Goal: Task Accomplishment & Management: Use online tool/utility

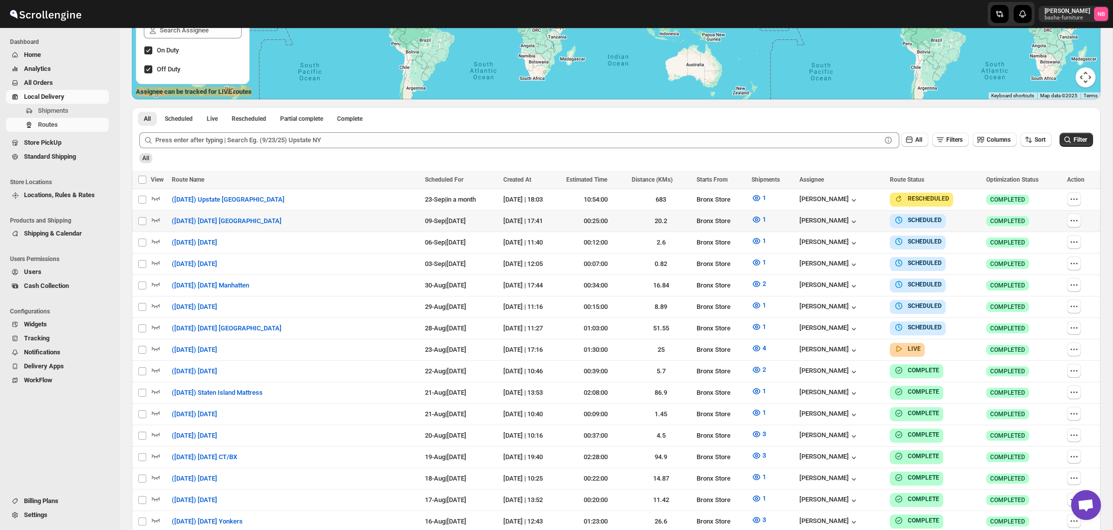
scroll to position [209, 0]
click at [760, 344] on icon "button" at bounding box center [757, 349] width 10 height 10
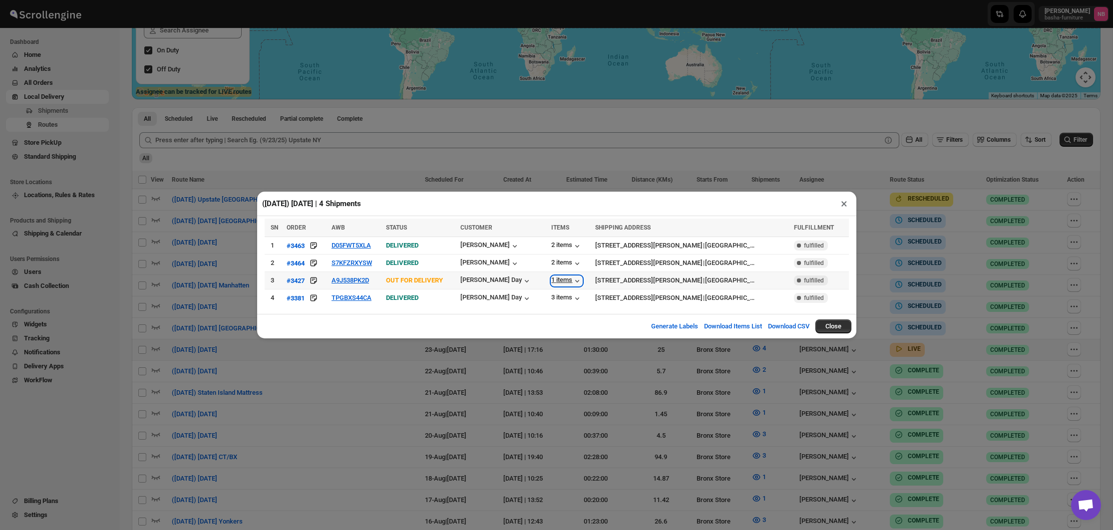
click at [557, 279] on div "1 items" at bounding box center [566, 281] width 31 height 10
click at [551, 299] on div "3 items" at bounding box center [566, 299] width 31 height 10
click at [563, 297] on div "3 items" at bounding box center [566, 299] width 31 height 10
click at [432, 181] on div "(8/23/25) Saturday | 4 Shipments × SN ORDER AWB STATUS CUSTOMER ITEMS SHIPPING …" at bounding box center [556, 265] width 1113 height 530
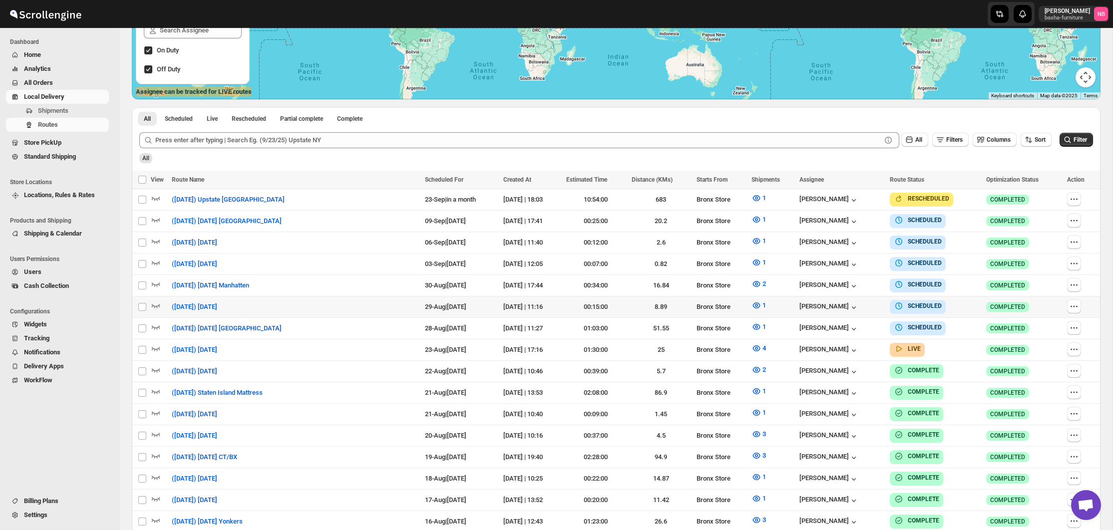
scroll to position [209, 0]
click at [753, 239] on button "1" at bounding box center [759, 242] width 26 height 16
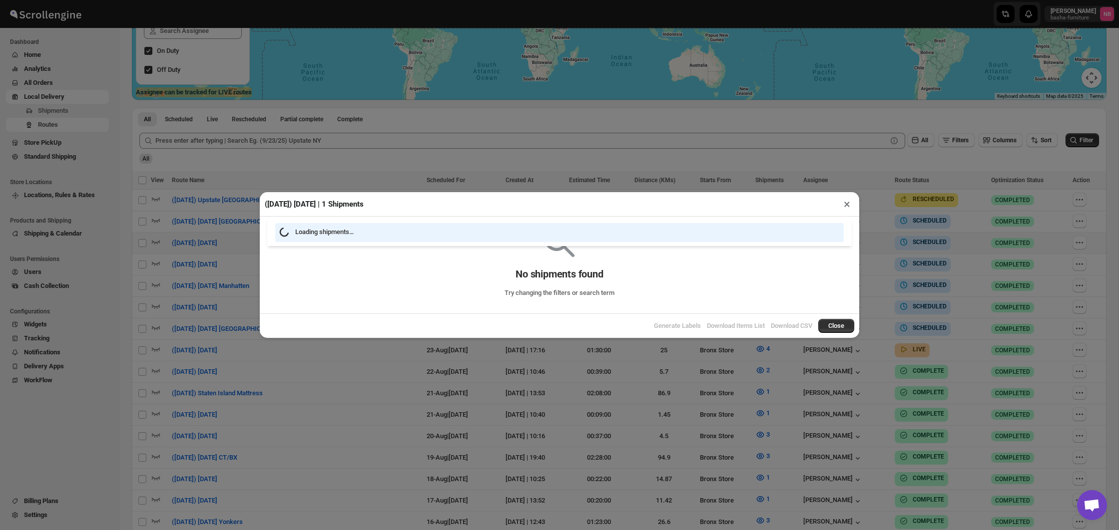
click at [846, 208] on button "×" at bounding box center [846, 204] width 14 height 14
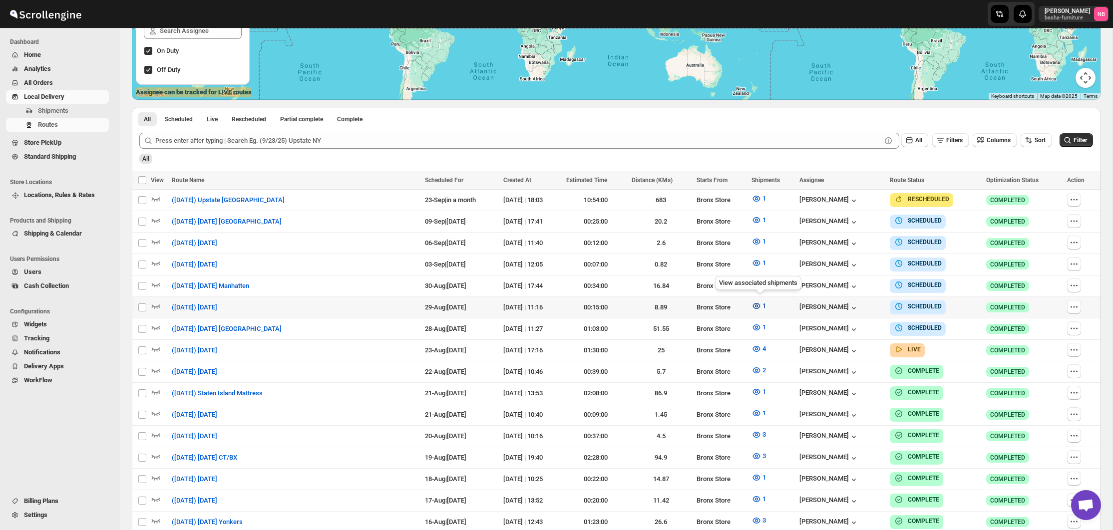
click at [755, 304] on icon "button" at bounding box center [757, 306] width 10 height 10
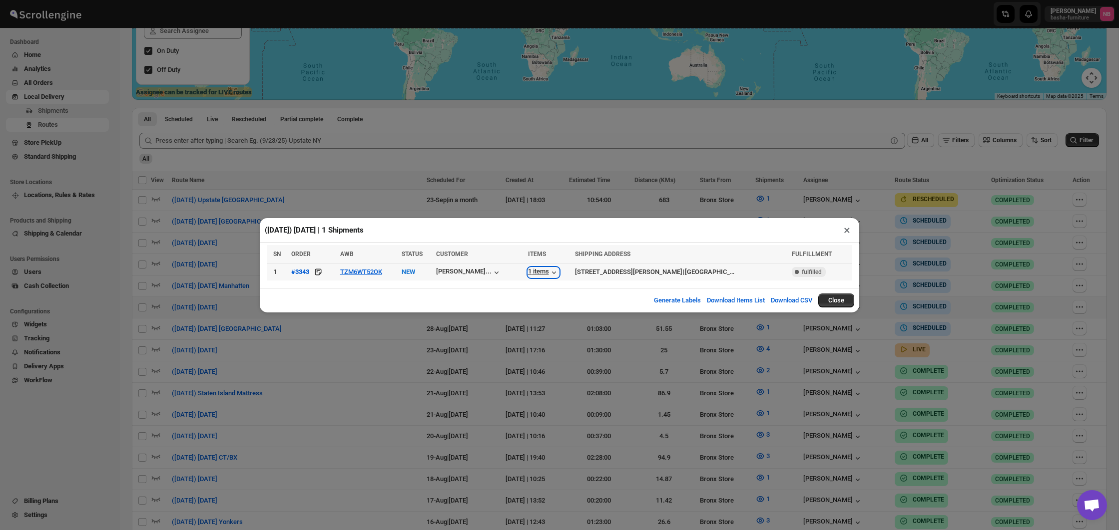
click at [531, 272] on div "1 items" at bounding box center [543, 273] width 31 height 10
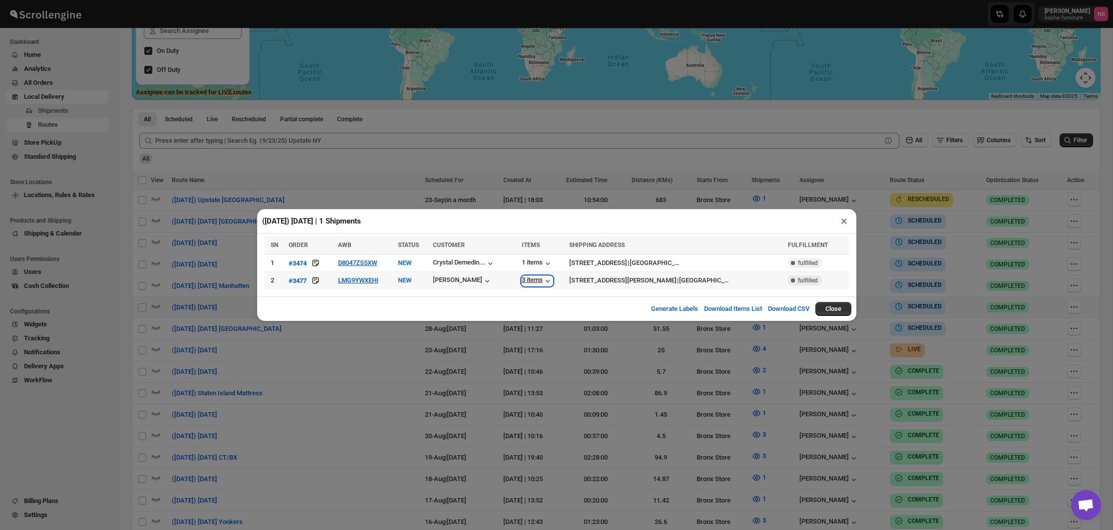
click at [540, 280] on div "3 items" at bounding box center [537, 281] width 31 height 10
click at [433, 361] on div "(8/29/25) Friday | 1 Shipments × SN ORDER AWB STATUS CUSTOMER ITEMS SHIPPING AD…" at bounding box center [556, 265] width 1113 height 530
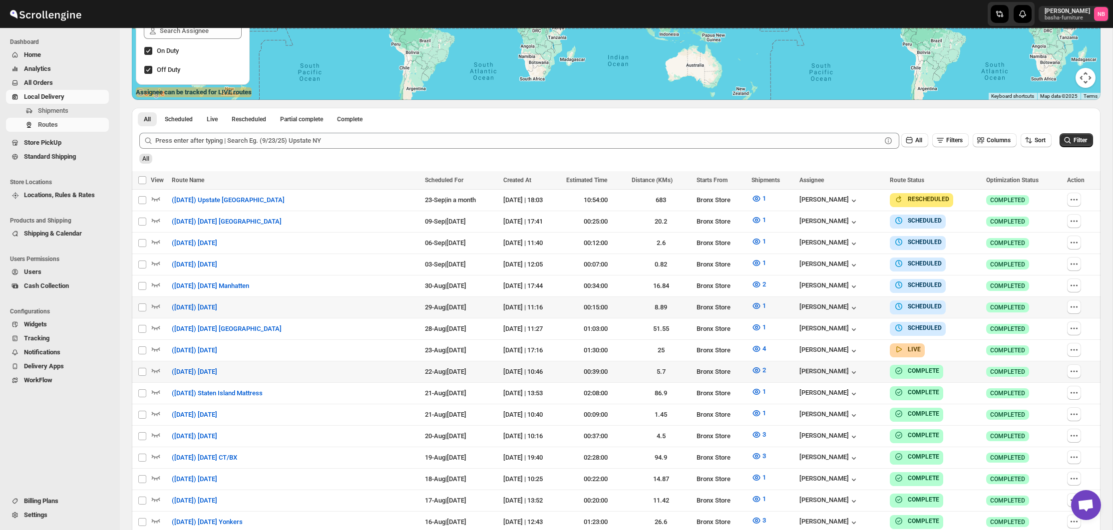
scroll to position [271, 0]
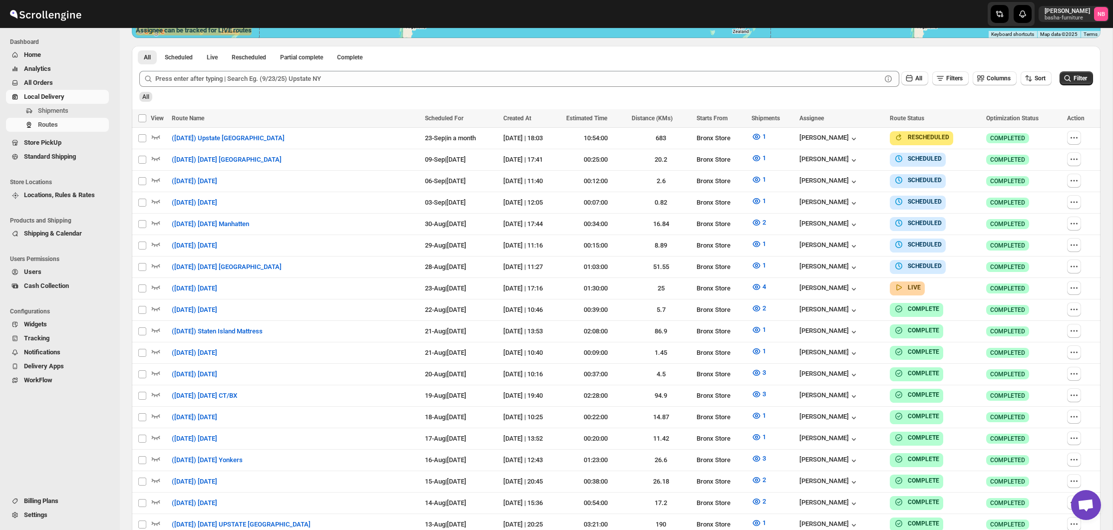
click at [32, 78] on span "All Orders" at bounding box center [65, 83] width 83 height 10
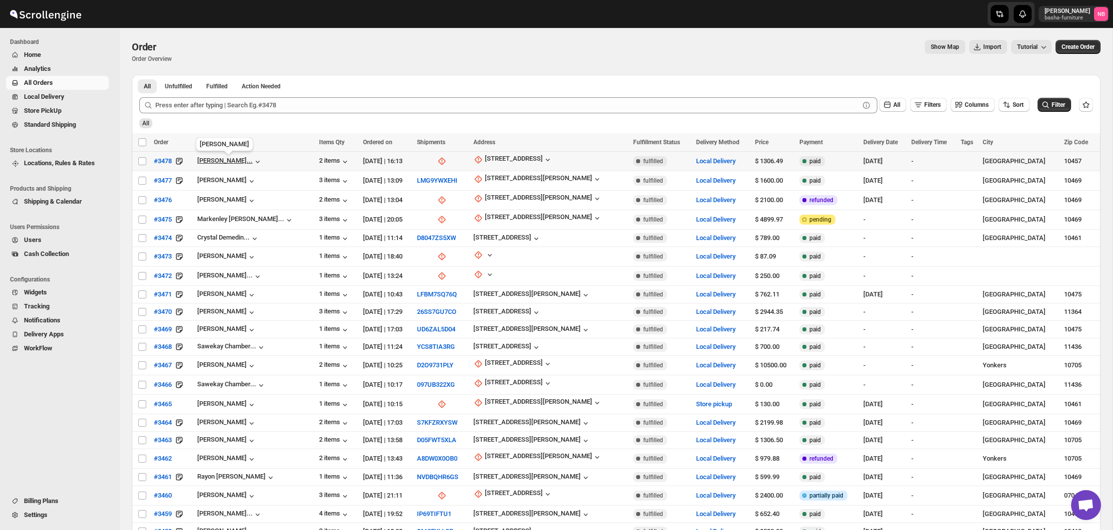
click at [253, 161] on div "[PERSON_NAME]..." at bounding box center [224, 160] width 55 height 7
click at [241, 164] on div "[PERSON_NAME]..." at bounding box center [224, 160] width 55 height 7
click at [437, 159] on icon at bounding box center [442, 161] width 10 height 10
click at [473, 159] on icon "button" at bounding box center [478, 160] width 10 height 10
click at [478, 207] on button "Update manually" at bounding box center [506, 214] width 71 height 16
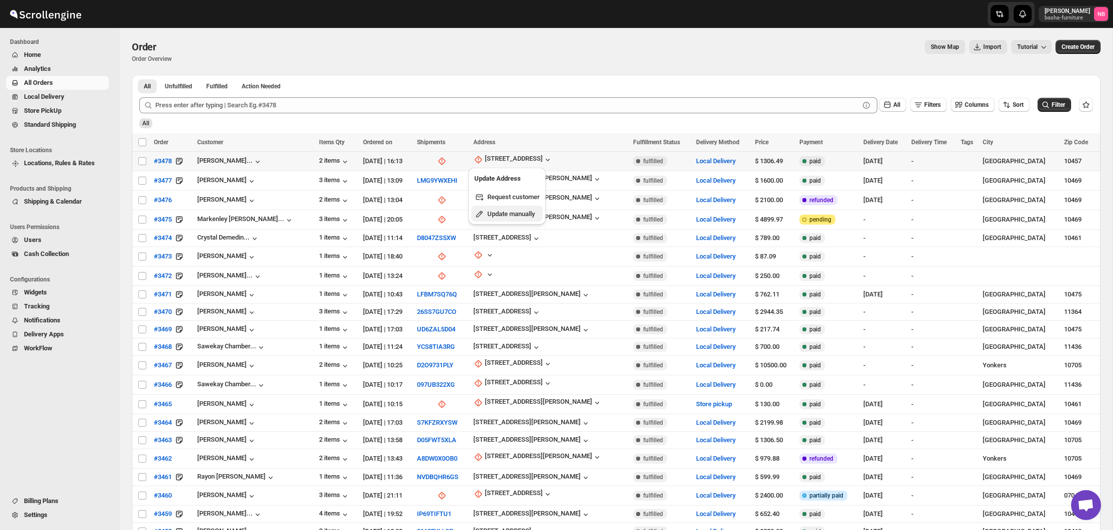
select select "US"
select select "[US_STATE]"
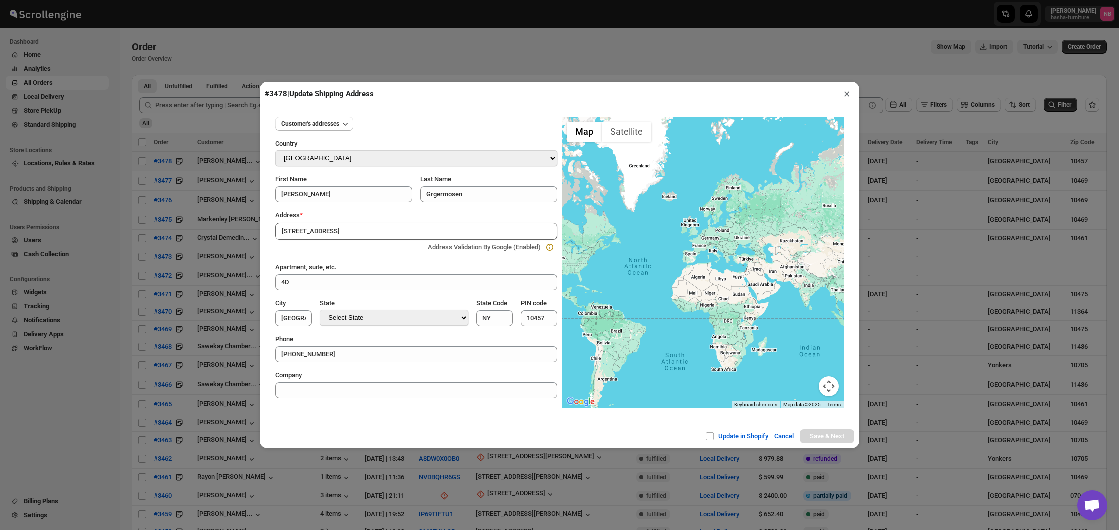
click at [845, 87] on button "×" at bounding box center [846, 94] width 14 height 14
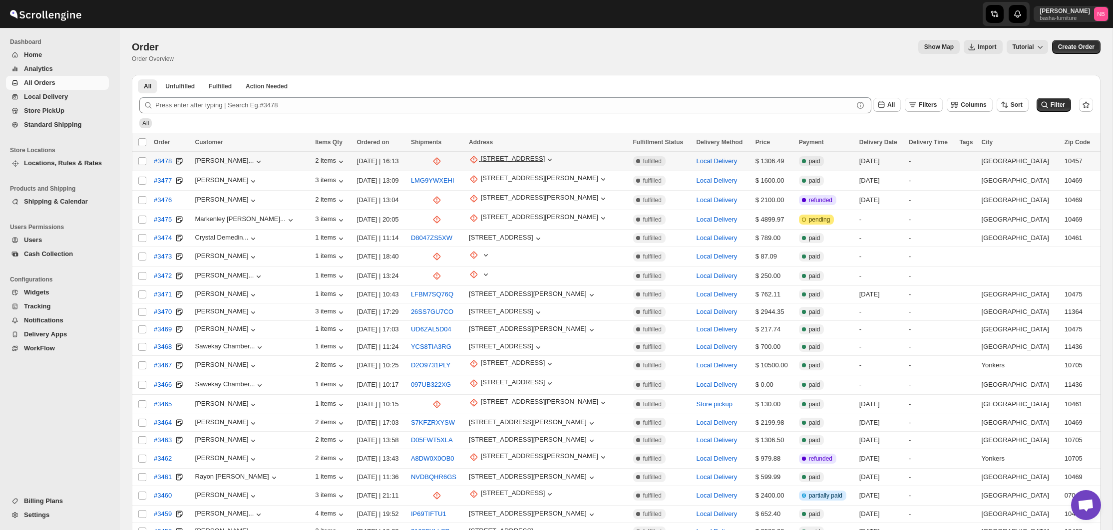
click at [470, 157] on icon "button" at bounding box center [474, 160] width 10 height 10
click at [469, 160] on icon "button" at bounding box center [474, 160] width 10 height 10
click at [469, 162] on icon "button" at bounding box center [474, 160] width 10 height 10
click at [487, 151] on th "Address" at bounding box center [548, 142] width 164 height 18
click at [485, 154] on td "[STREET_ADDRESS]" at bounding box center [548, 161] width 164 height 19
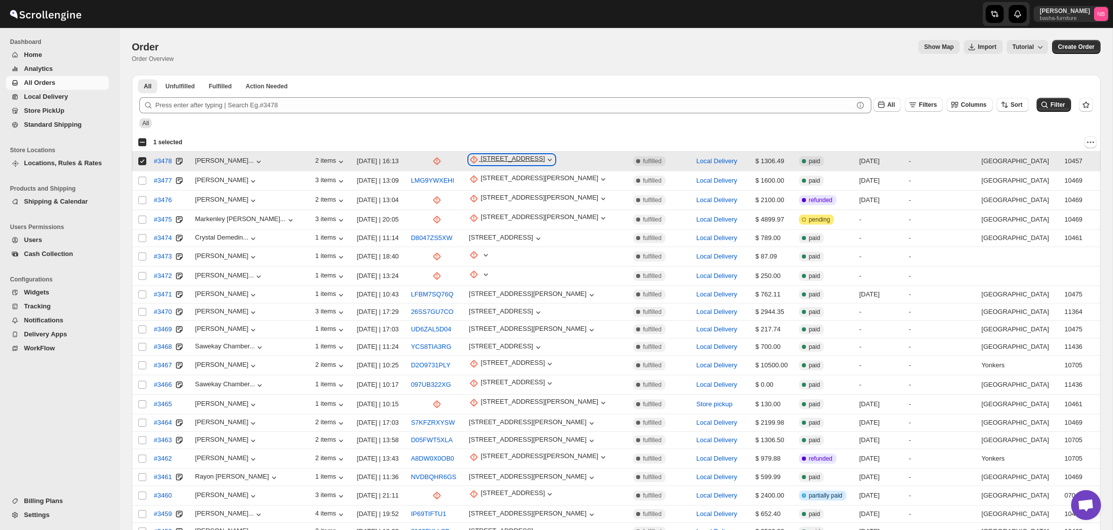
click at [486, 156] on div "[STREET_ADDRESS]" at bounding box center [513, 160] width 64 height 10
drag, startPoint x: 137, startPoint y: 158, endPoint x: 143, endPoint y: 157, distance: 6.0
click at [143, 157] on td "Select order" at bounding box center [141, 161] width 19 height 19
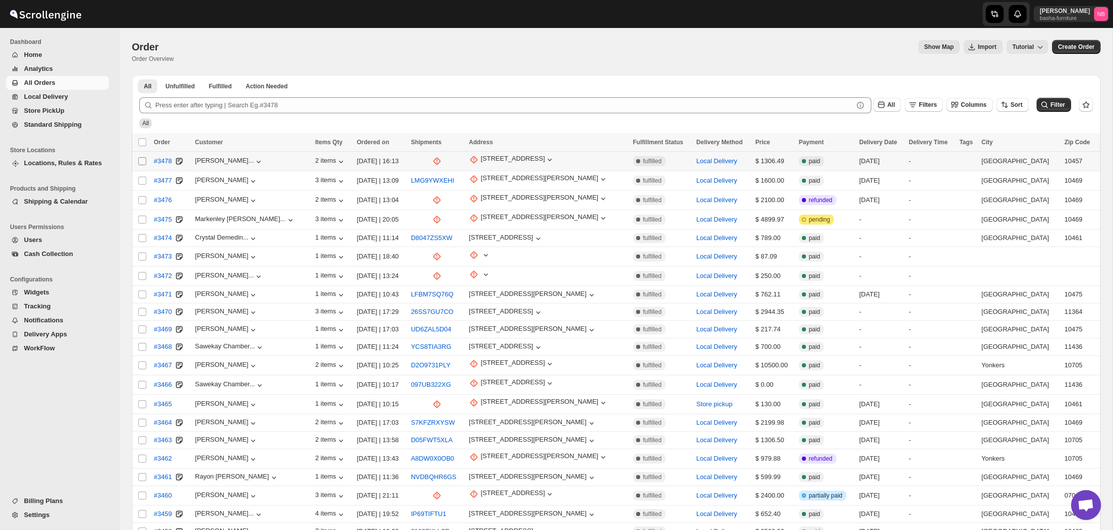
click at [141, 159] on input "Select order" at bounding box center [142, 161] width 8 height 8
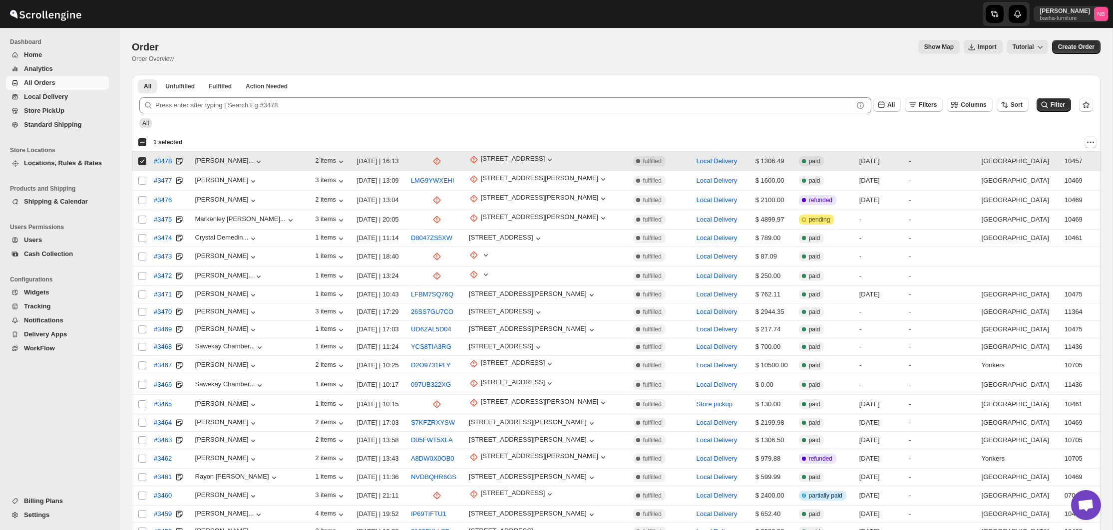
click at [134, 160] on td "Select order" at bounding box center [141, 161] width 19 height 19
checkbox input "false"
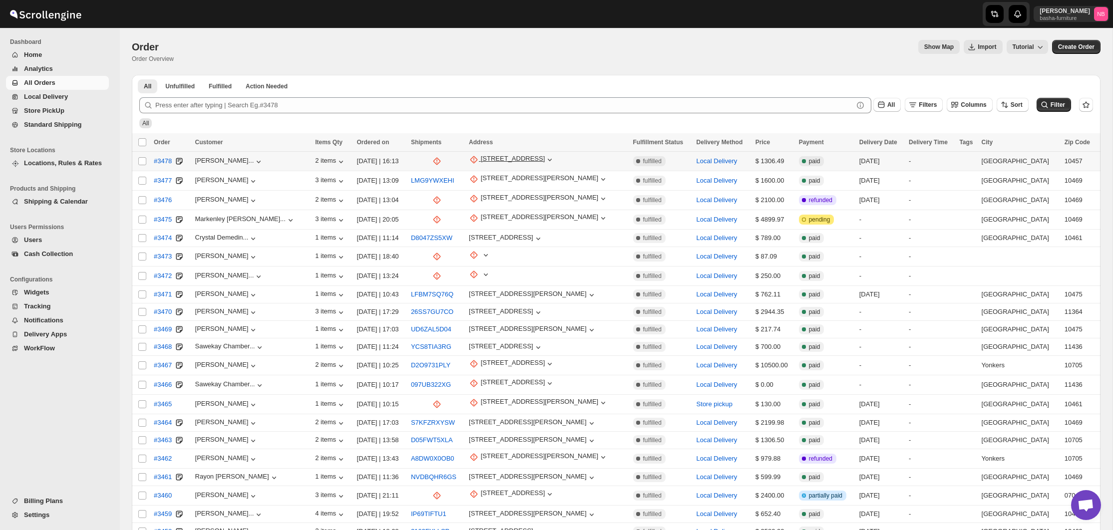
click at [469, 158] on icon "button" at bounding box center [474, 160] width 10 height 10
click at [483, 210] on icon "button" at bounding box center [479, 214] width 10 height 10
select select "US"
select select "[US_STATE]"
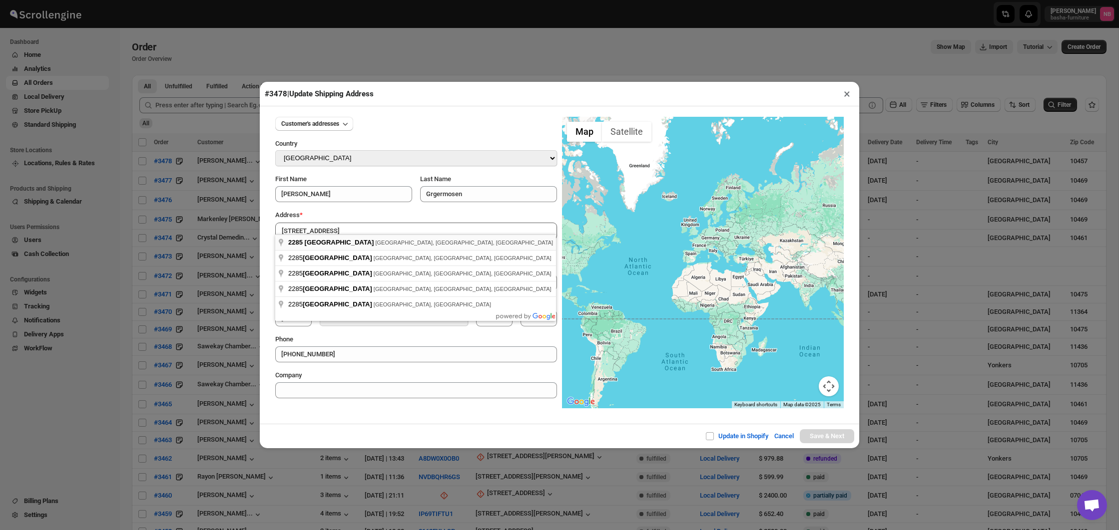
type input "[STREET_ADDRESS]"
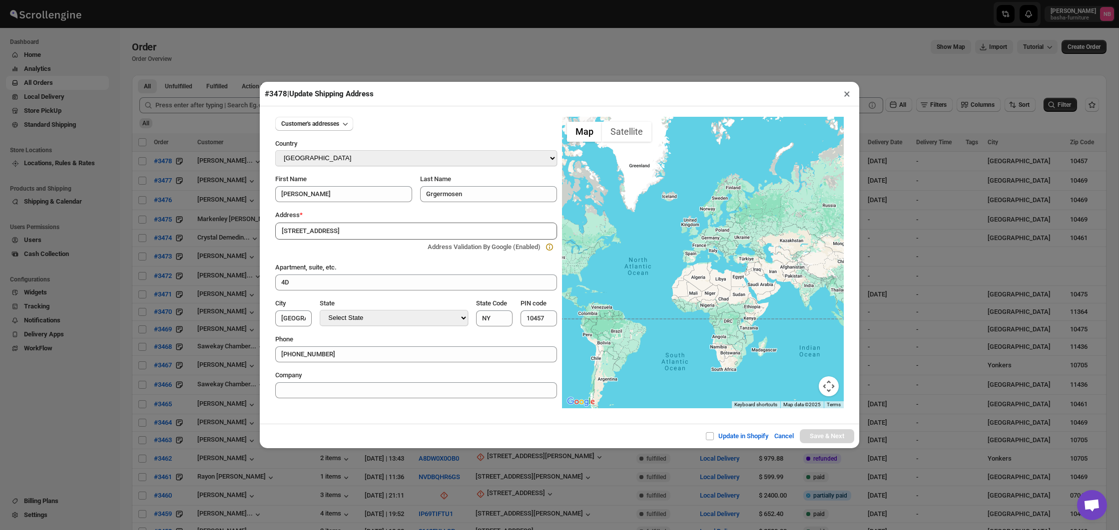
type input "[GEOGRAPHIC_DATA]"
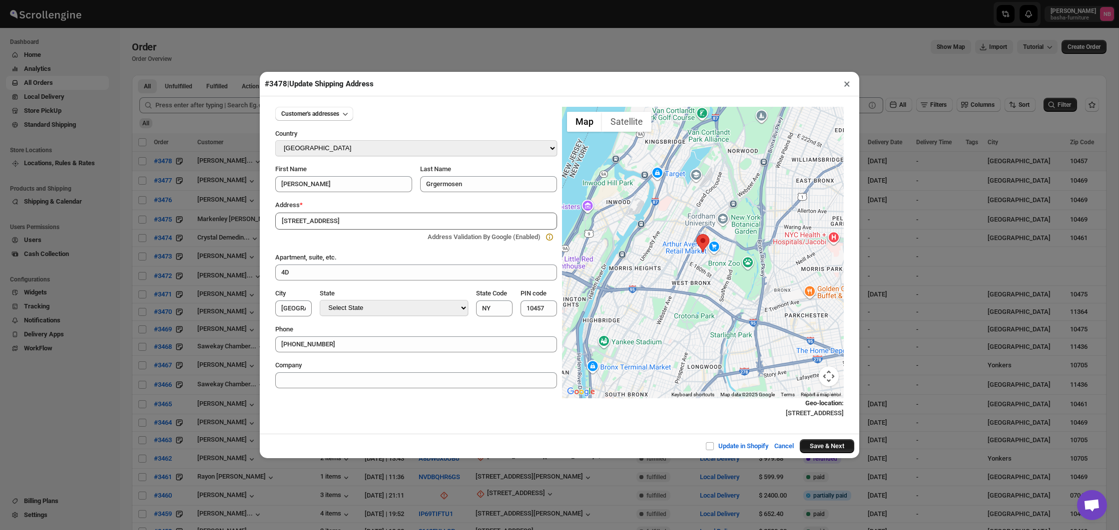
click at [826, 445] on button "Save & Next" at bounding box center [826, 446] width 54 height 14
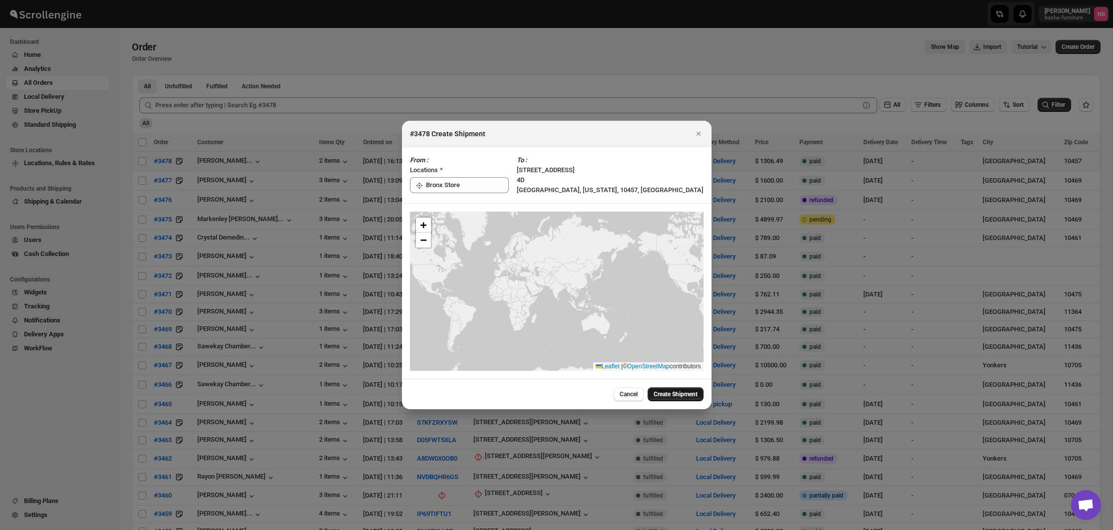
click at [681, 397] on span "Create Shipment" at bounding box center [676, 394] width 44 height 8
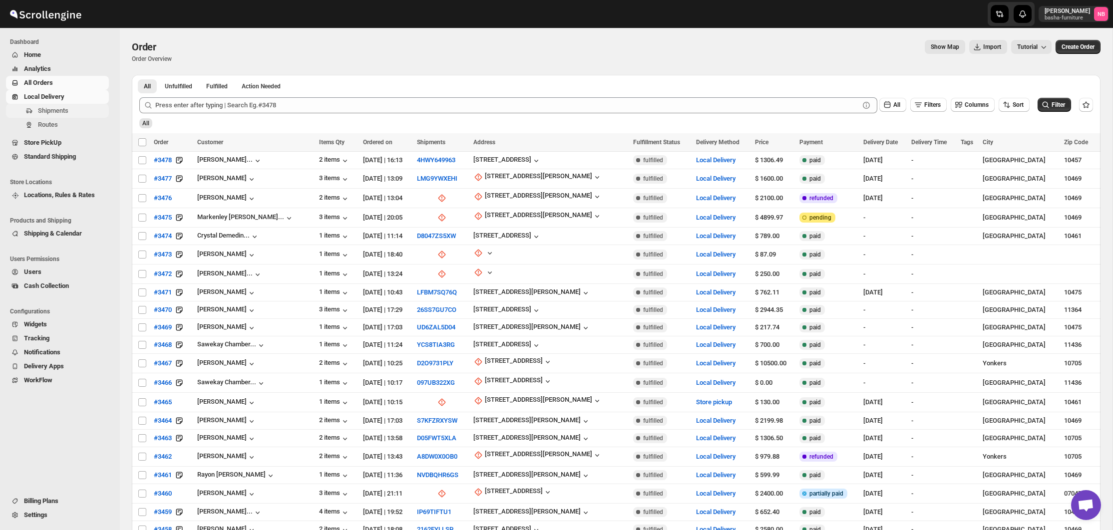
click at [58, 113] on span "Shipments" at bounding box center [53, 110] width 30 height 7
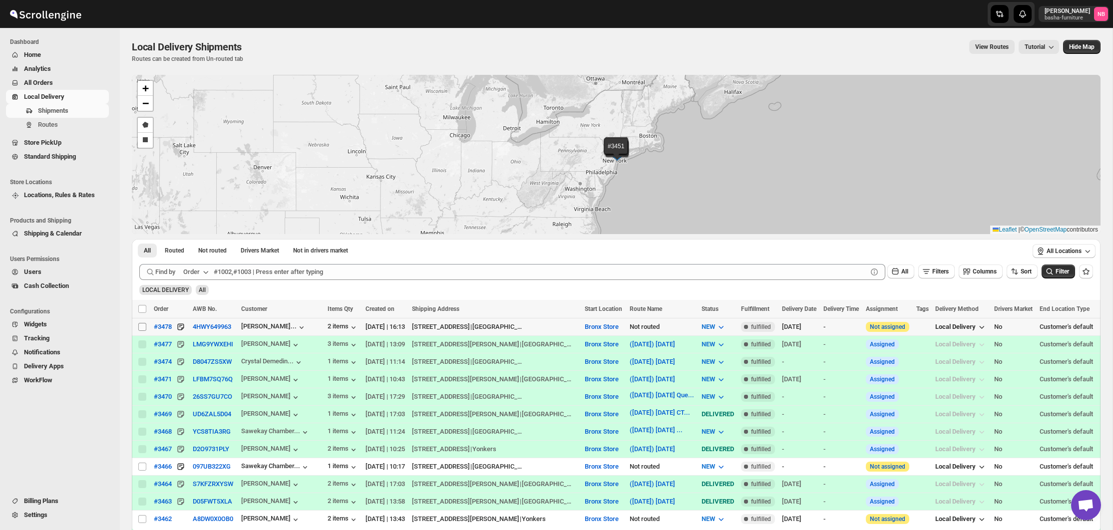
click at [143, 327] on input "Select shipment" at bounding box center [142, 327] width 8 height 8
checkbox input "true"
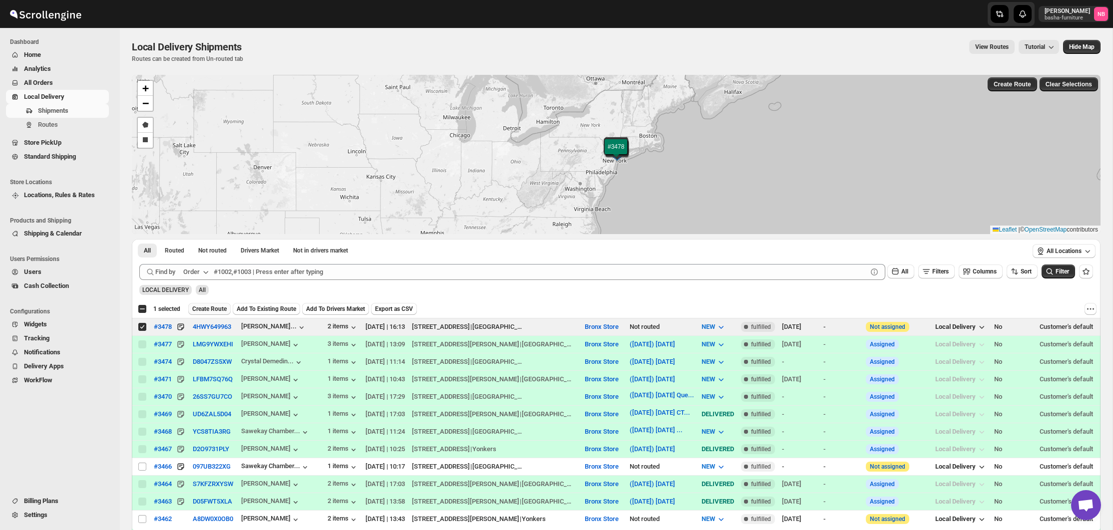
click at [213, 308] on span "Create Route" at bounding box center [209, 309] width 34 height 8
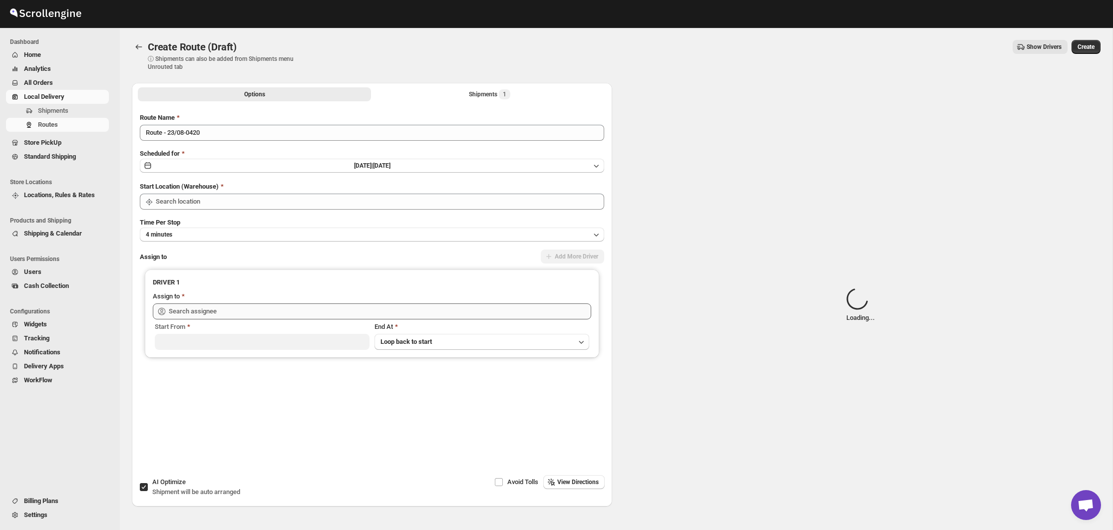
type input "Bronx Store"
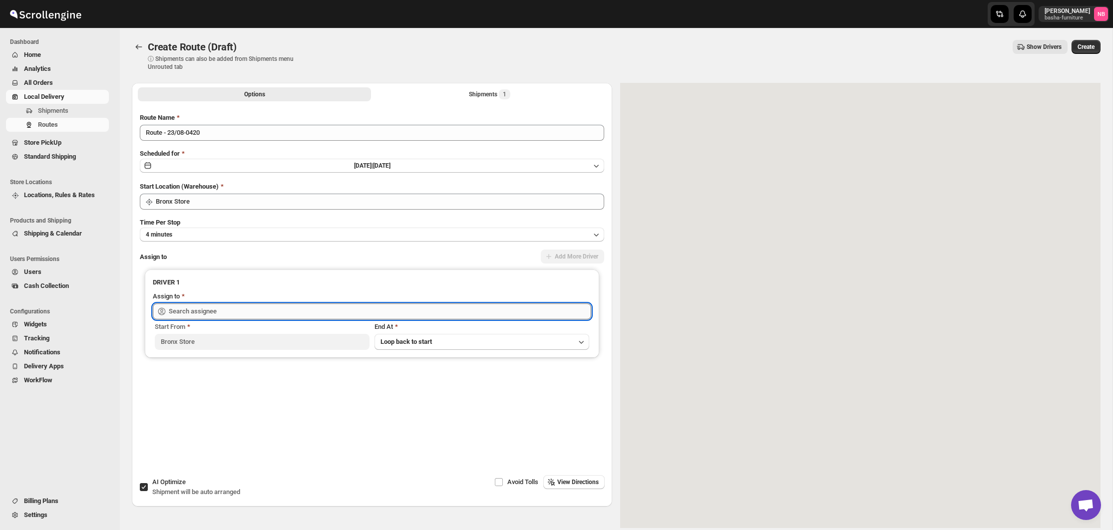
click at [334, 314] on input "text" at bounding box center [380, 312] width 422 height 16
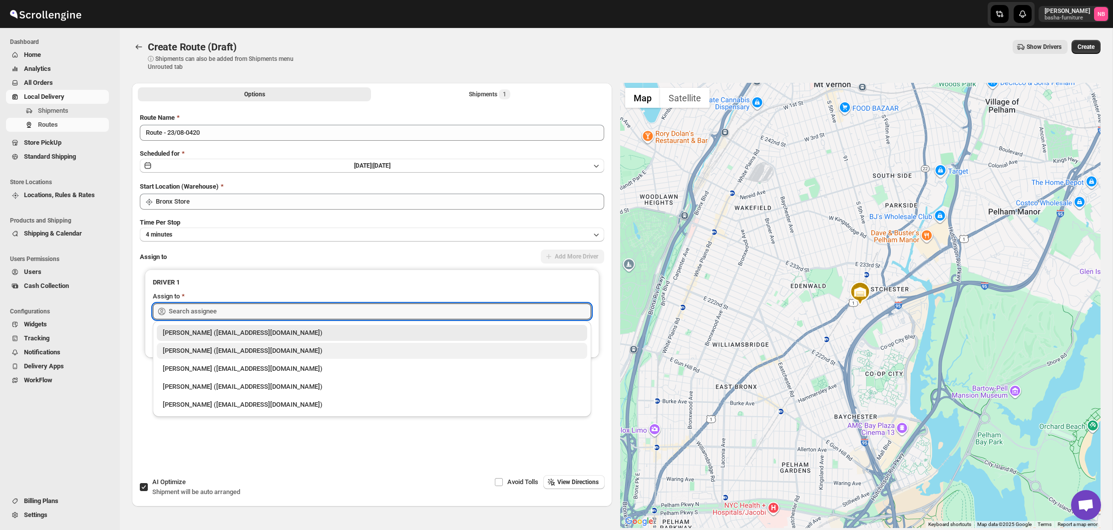
click at [282, 357] on div "[PERSON_NAME] ([EMAIL_ADDRESS][DOMAIN_NAME])" at bounding box center [372, 351] width 430 height 16
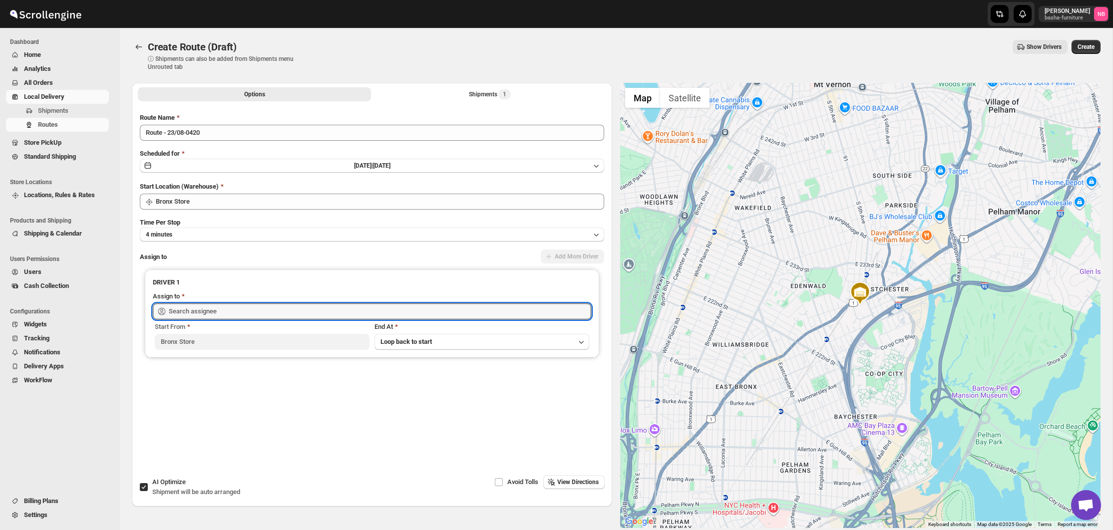
type input "[PERSON_NAME] ([EMAIL_ADDRESS][DOMAIN_NAME])"
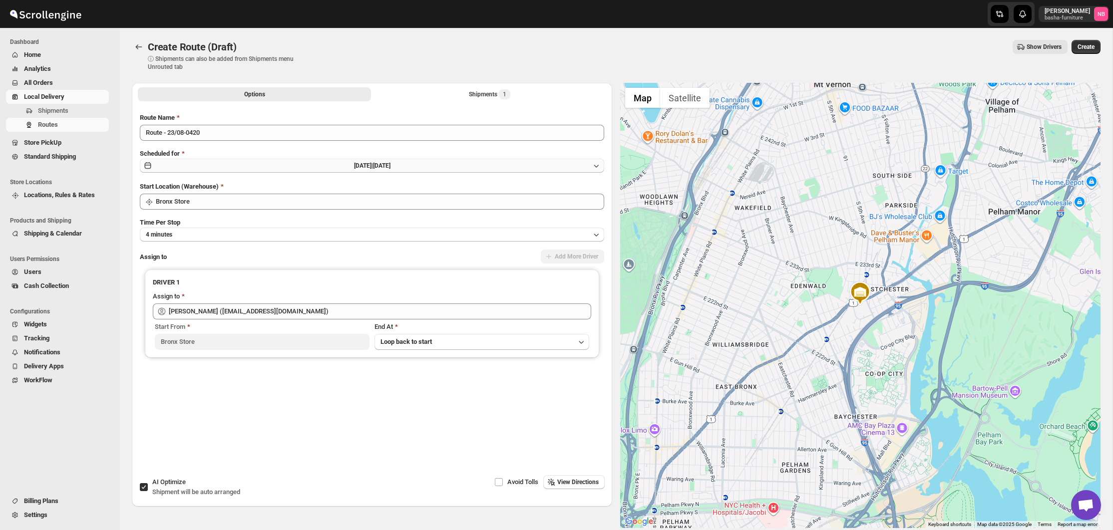
click at [354, 167] on span "[DATE] |" at bounding box center [363, 165] width 19 height 7
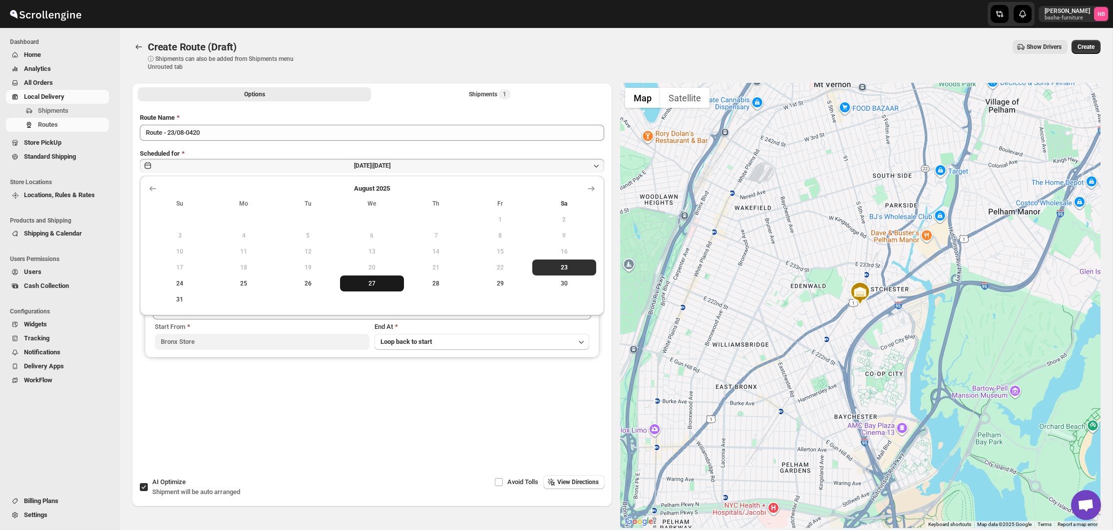
click at [384, 285] on span "27" at bounding box center [372, 284] width 56 height 8
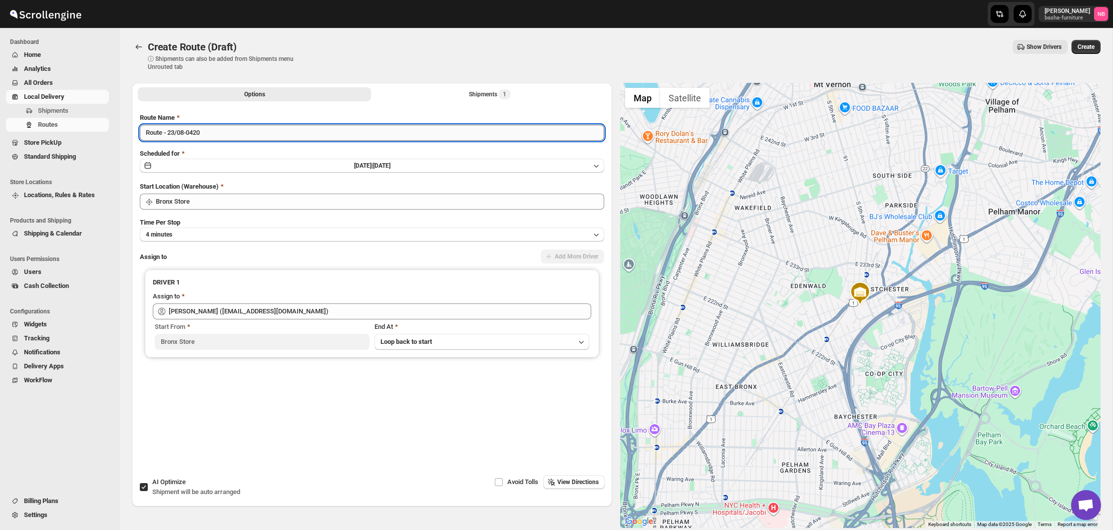
click at [213, 132] on input "Route - 23/08-0420" at bounding box center [372, 133] width 464 height 16
type input "R"
type input "([DATE]) [DATE]"
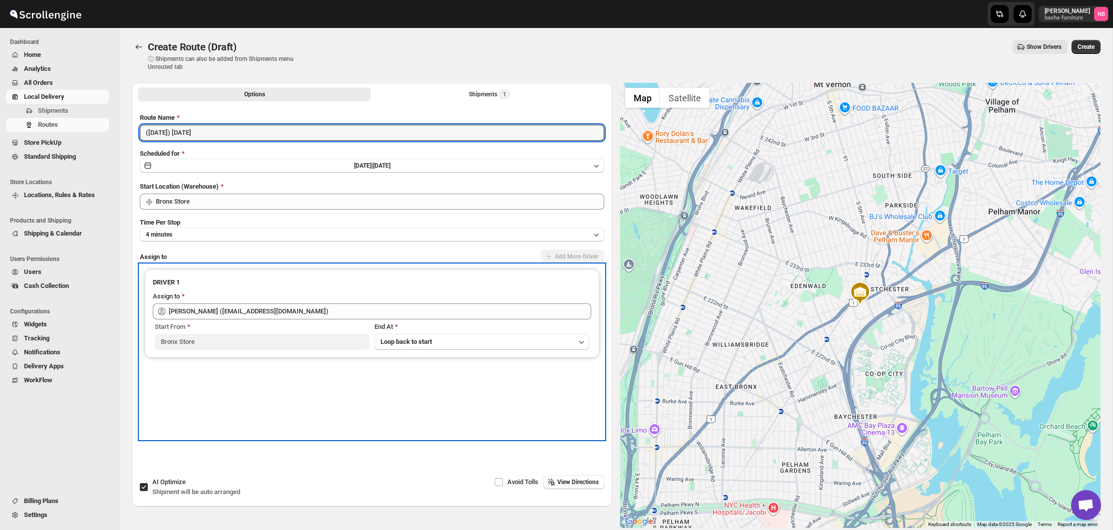
click at [327, 406] on div "DRIVER 1 Assign to [PERSON_NAME] ([EMAIL_ADDRESS][DOMAIN_NAME]) Start From [GEO…" at bounding box center [372, 352] width 464 height 175
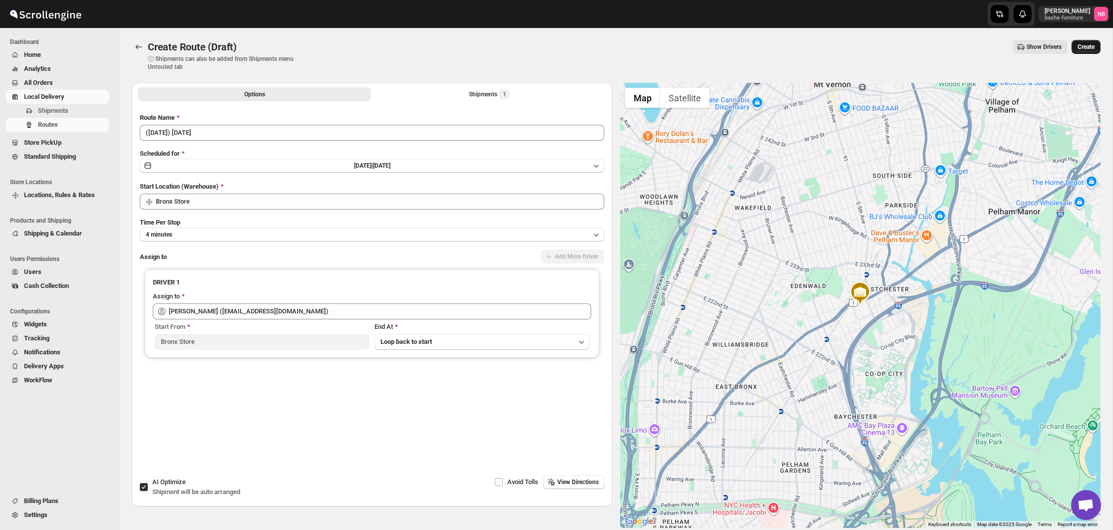
click at [1083, 44] on span "Create" at bounding box center [1086, 47] width 17 height 8
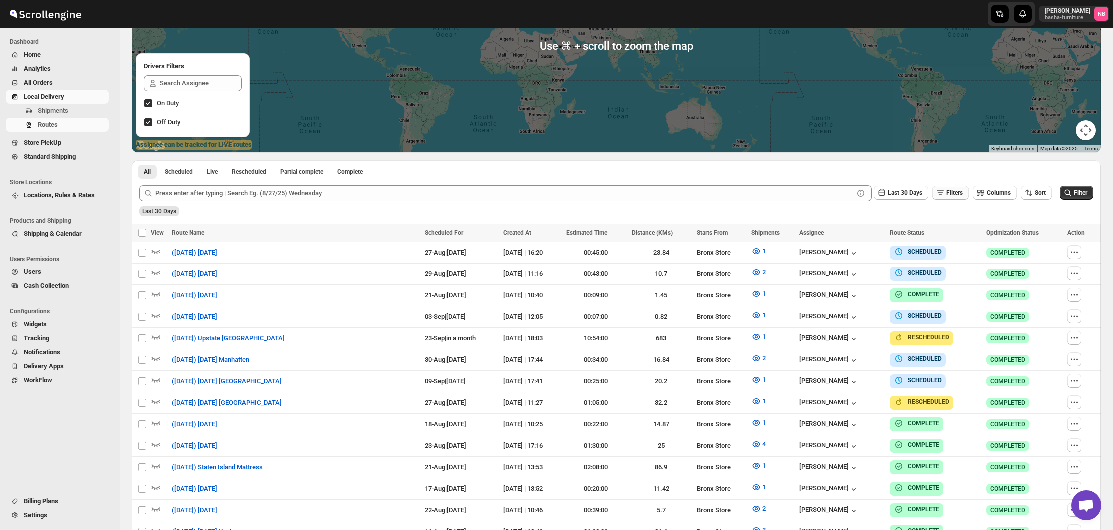
scroll to position [159, 0]
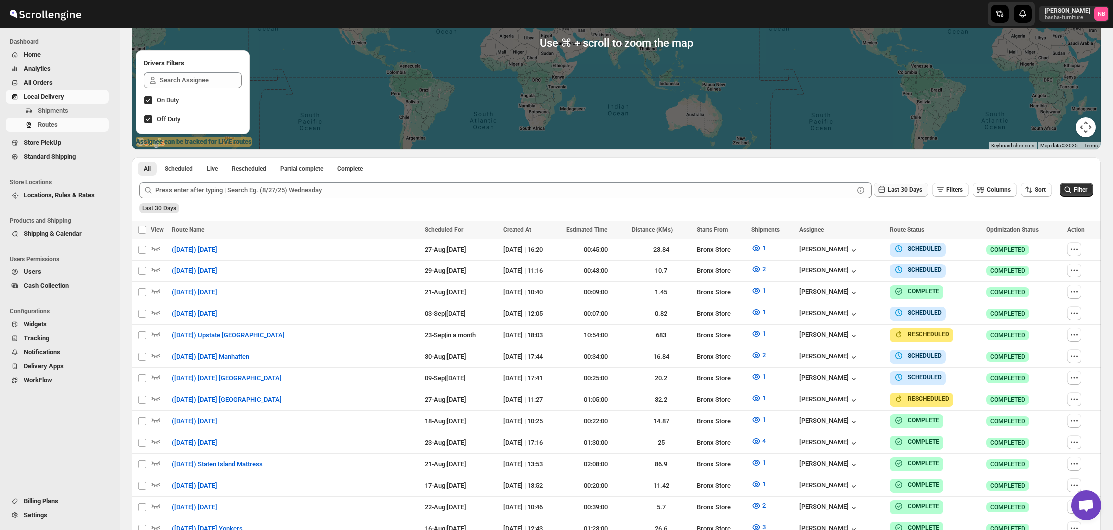
click at [915, 184] on button "Last 30 Days" at bounding box center [901, 190] width 54 height 14
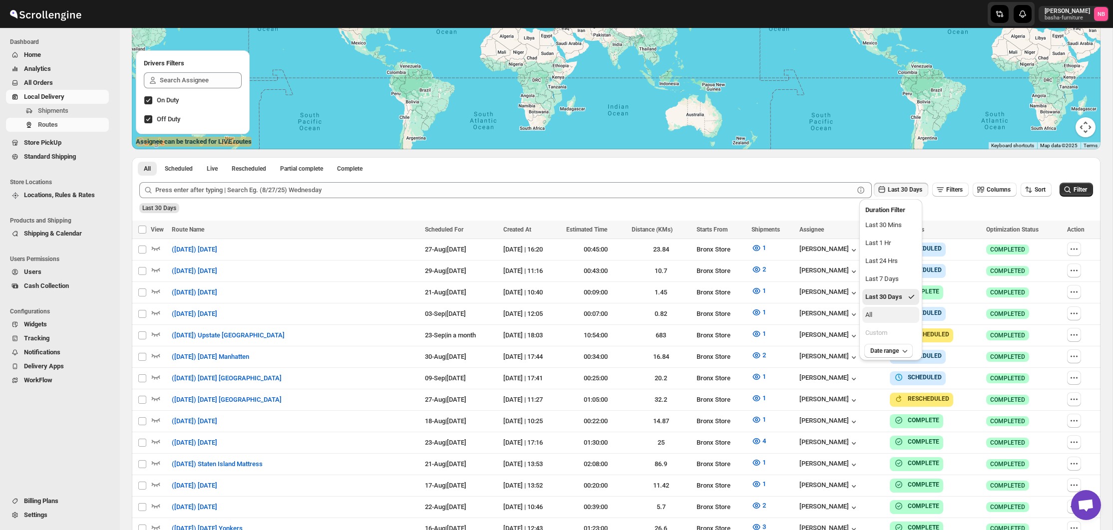
click at [883, 310] on button "All" at bounding box center [890, 315] width 57 height 16
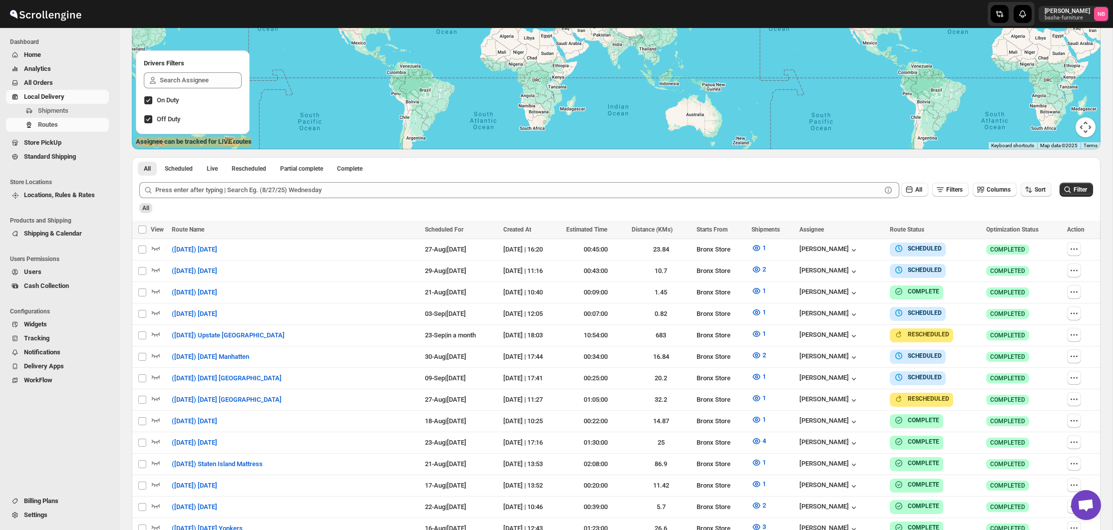
click at [1032, 185] on button "Sort" at bounding box center [1036, 190] width 31 height 14
click at [1015, 247] on div "Due Date" at bounding box center [1018, 243] width 26 height 10
click at [1077, 186] on button "Filter" at bounding box center [1076, 190] width 33 height 14
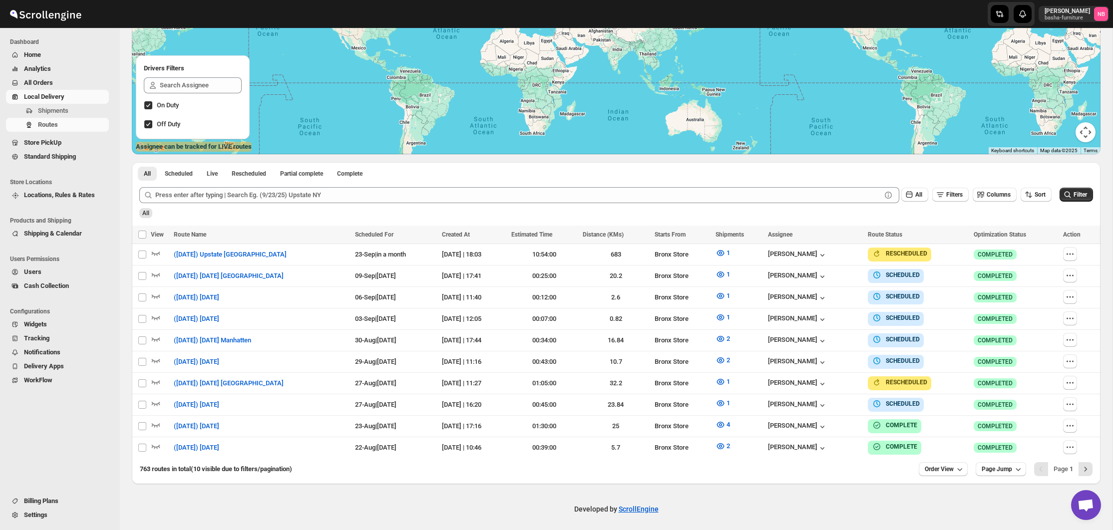
scroll to position [154, 0]
click at [952, 464] on button "Order View" at bounding box center [943, 470] width 49 height 14
click at [932, 398] on div "25 orders" at bounding box center [927, 396] width 27 height 10
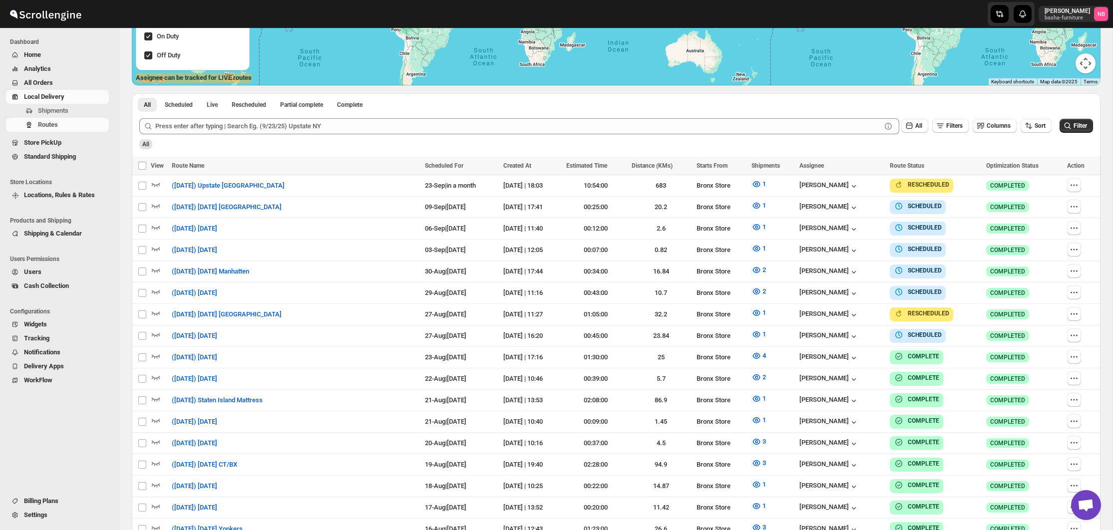
scroll to position [243, 0]
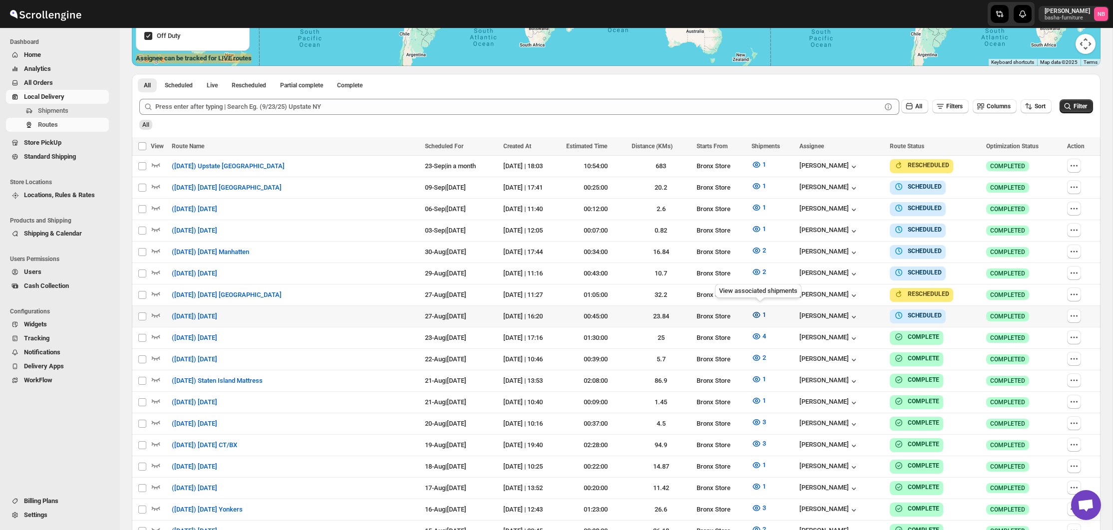
click at [751, 308] on button "1" at bounding box center [759, 315] width 26 height 16
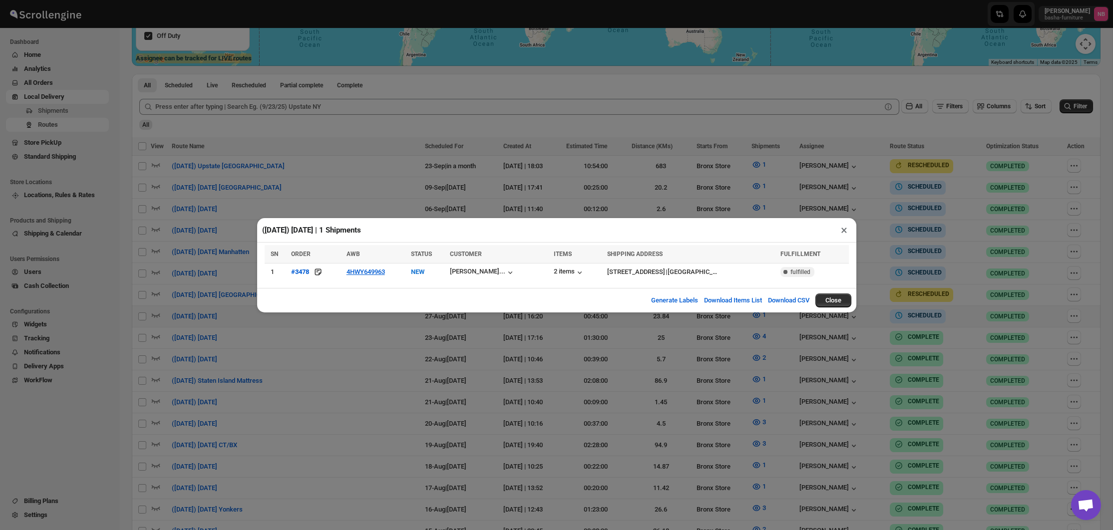
click at [583, 370] on div "([DATE]) [DATE] | 1 Shipments × SN ORDER AWB STATUS CUSTOMER ITEMS SHIPPING ADD…" at bounding box center [556, 265] width 1113 height 530
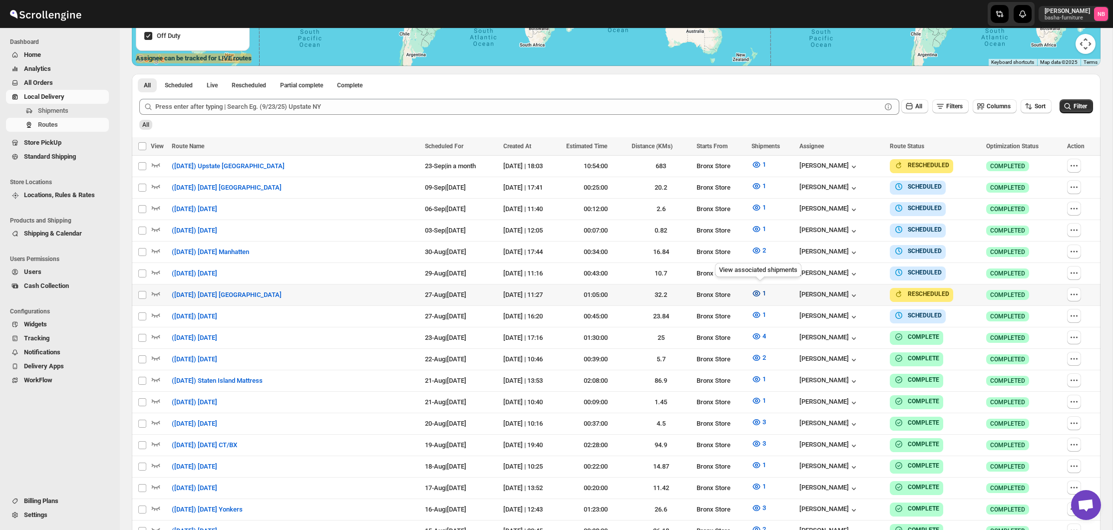
click at [756, 291] on icon "button" at bounding box center [756, 294] width 7 height 6
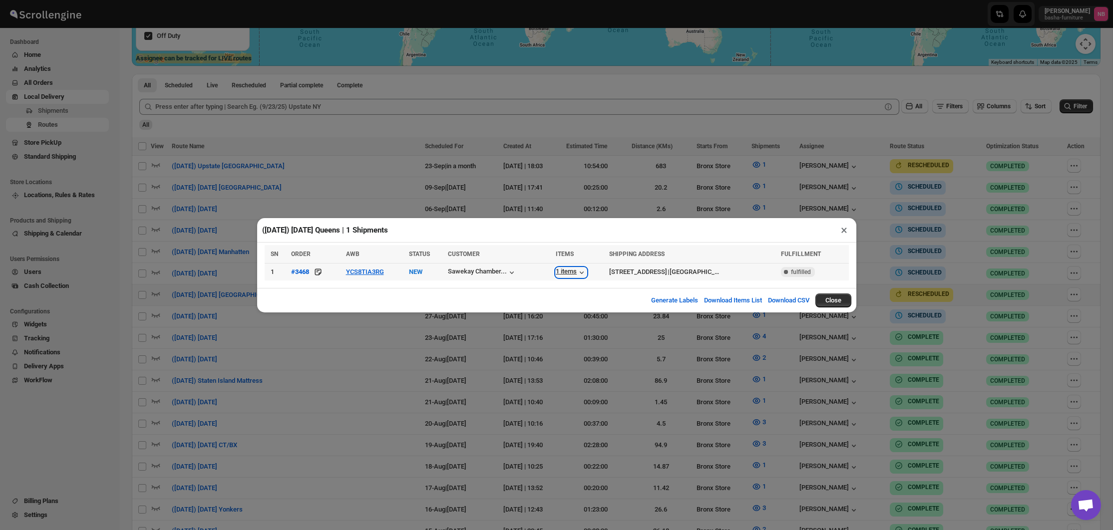
click at [556, 273] on div "1 items" at bounding box center [571, 273] width 31 height 10
click at [481, 334] on div "([DATE]) [DATE] Queens | 1 Shipments × SN ORDER AWB STATUS CUSTOMER ITEMS SHIPP…" at bounding box center [556, 265] width 1113 height 530
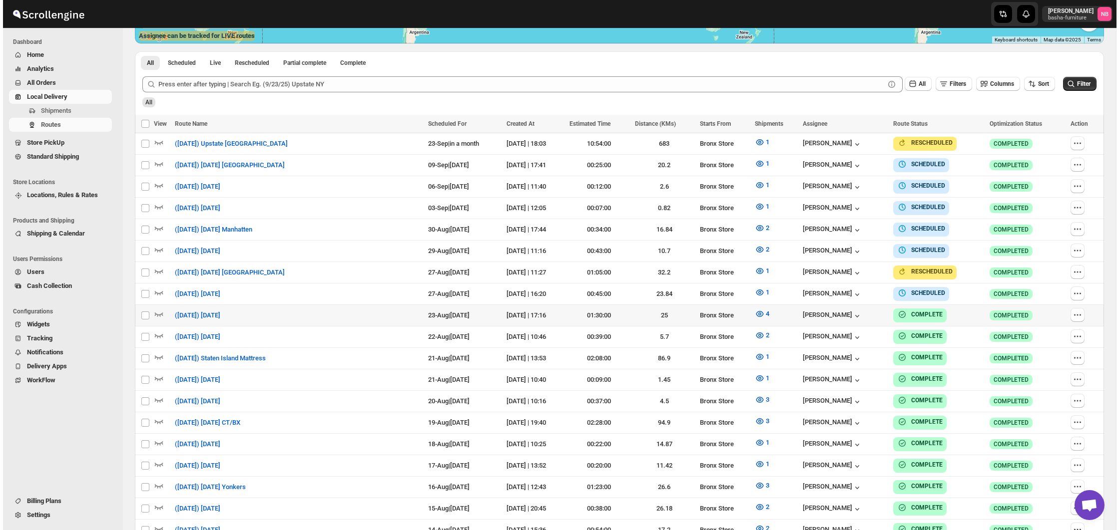
scroll to position [266, 0]
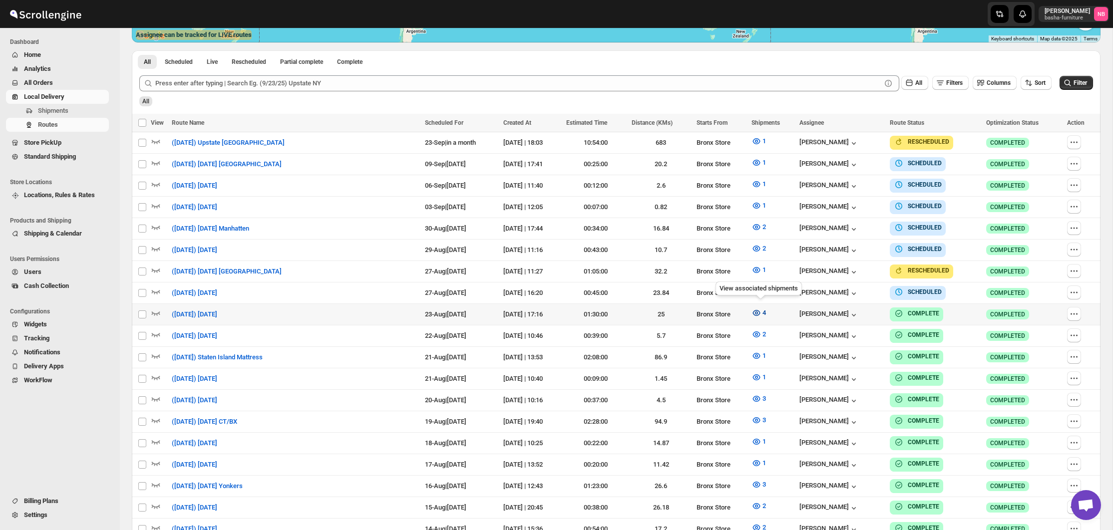
click at [760, 312] on icon "button" at bounding box center [757, 313] width 10 height 10
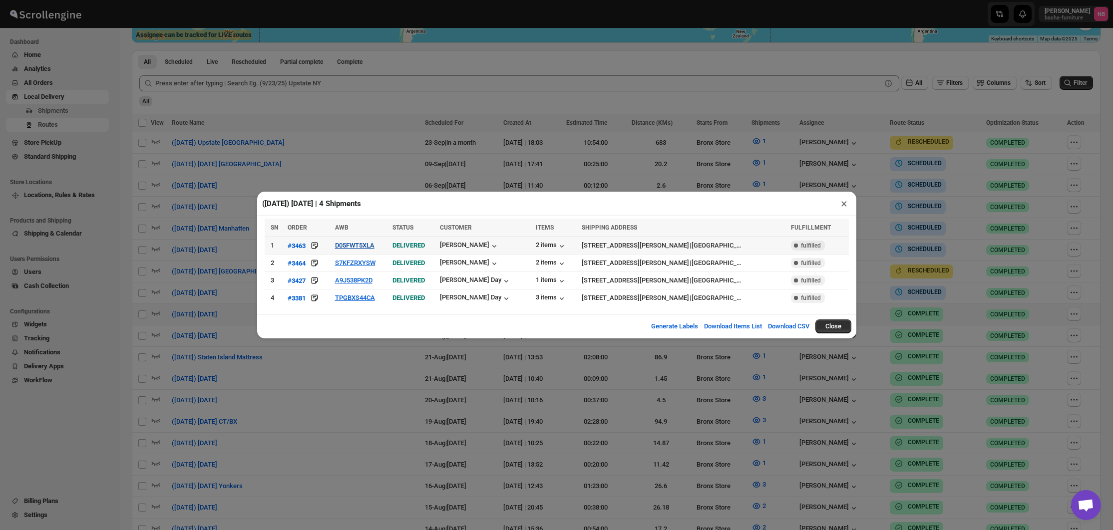
click at [360, 246] on button "D05FWT5XLA" at bounding box center [354, 245] width 39 height 7
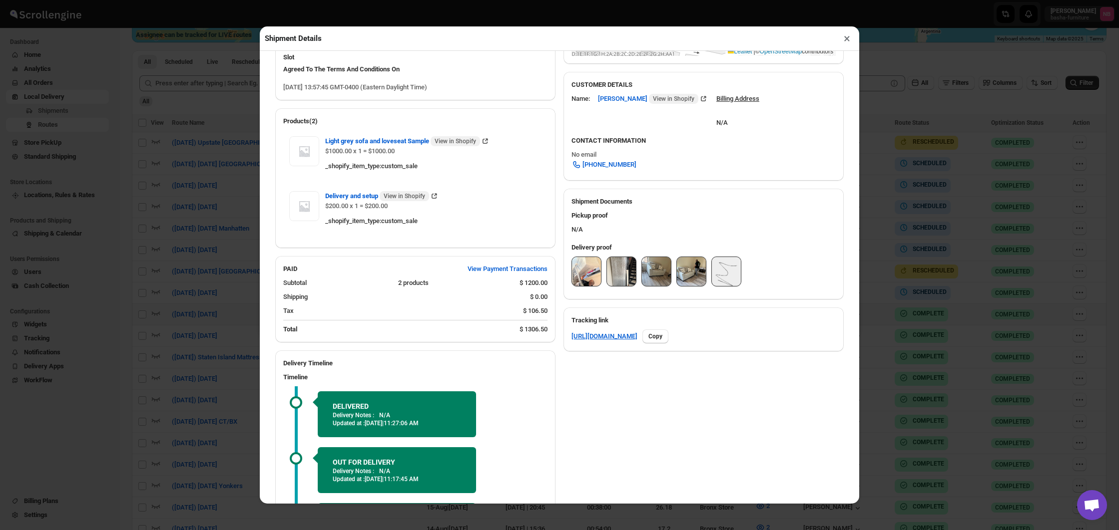
scroll to position [289, 0]
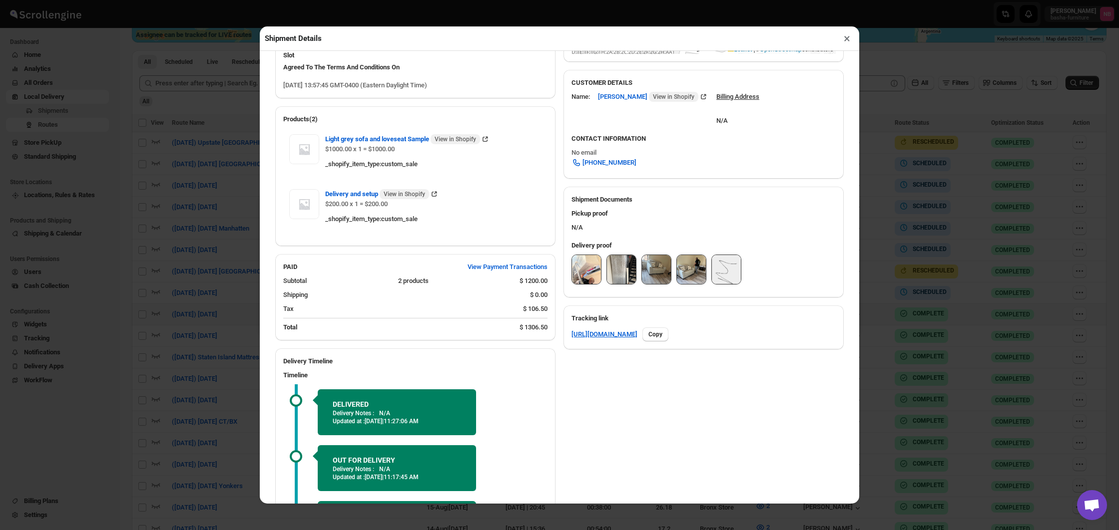
click at [581, 284] on img at bounding box center [586, 269] width 29 height 29
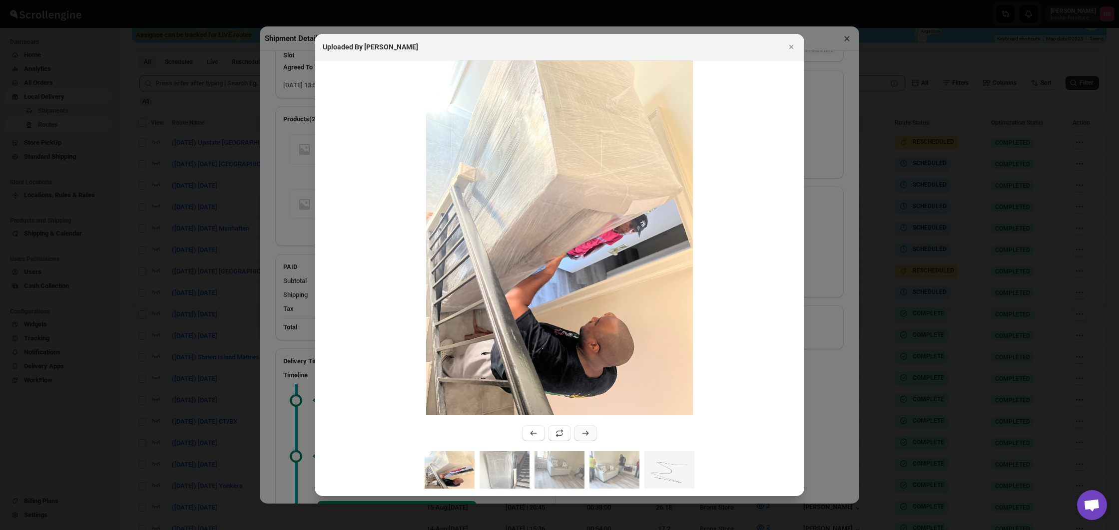
click at [591, 428] on button ":r61p:" at bounding box center [585, 433] width 22 height 16
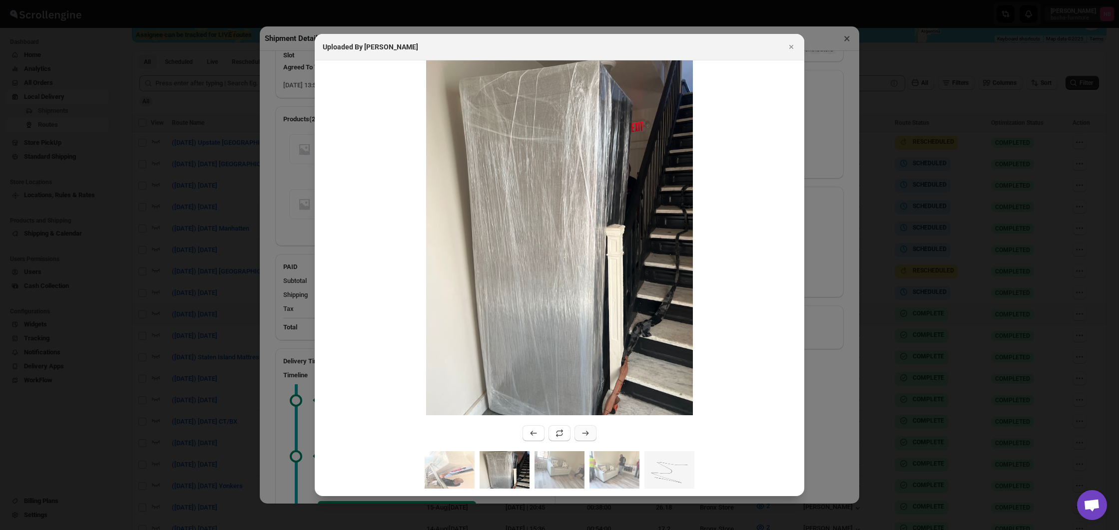
click at [591, 428] on button ":r61p:" at bounding box center [585, 433] width 22 height 16
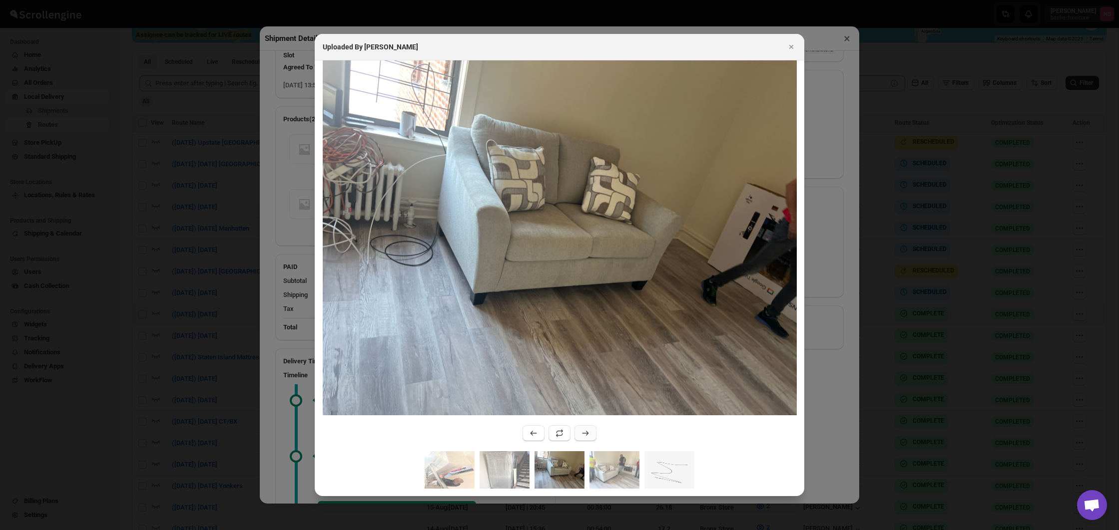
click at [591, 428] on button ":r61p:" at bounding box center [585, 433] width 22 height 16
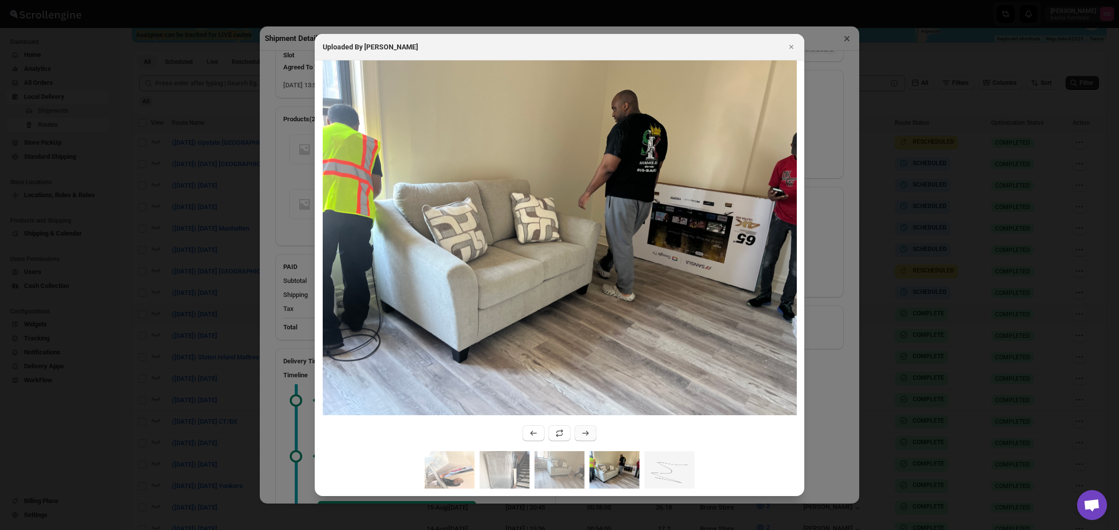
click at [591, 428] on button ":r61p:" at bounding box center [585, 433] width 22 height 16
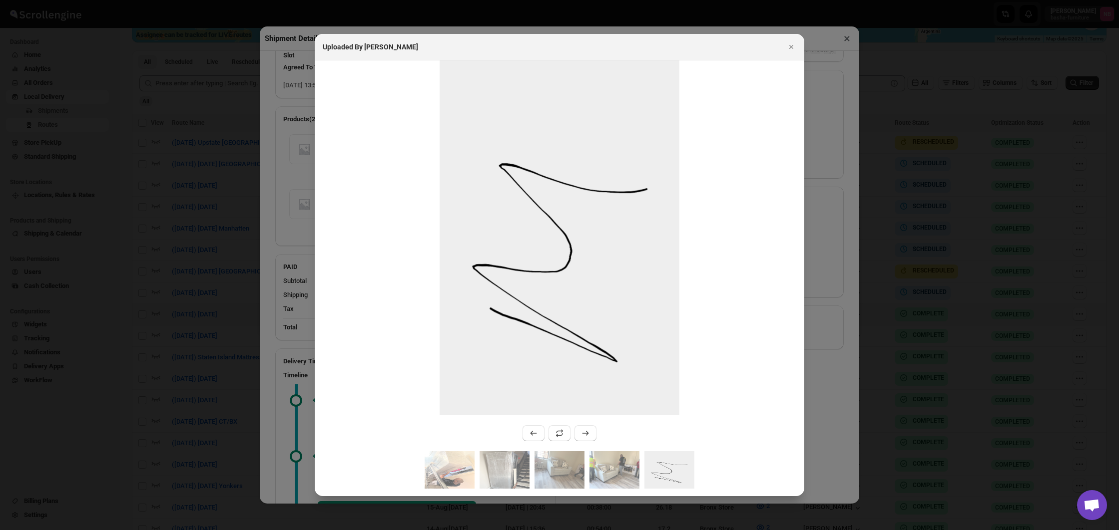
click at [169, 293] on div at bounding box center [559, 265] width 1119 height 530
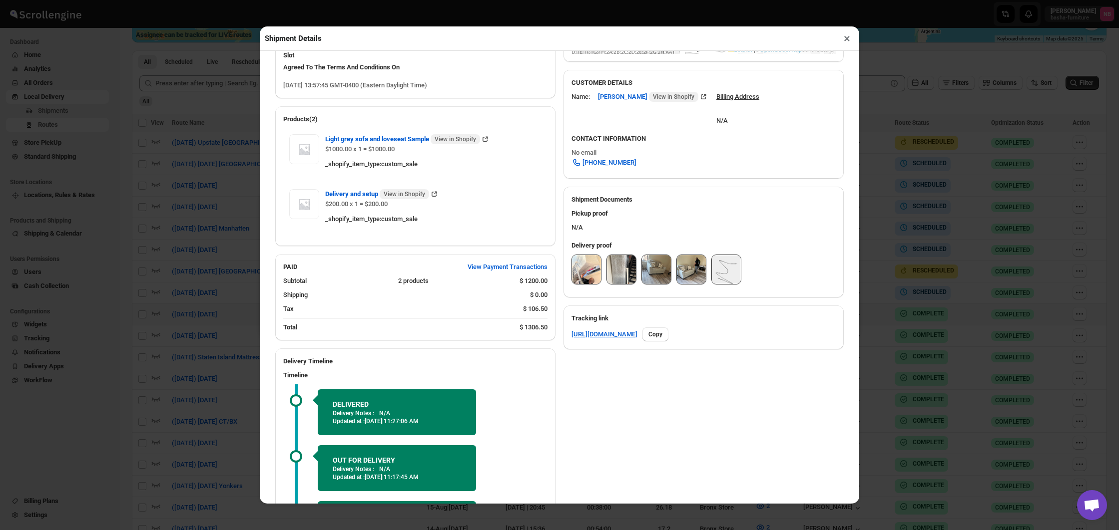
click at [169, 293] on div "Shipment Details × #3463 Awb : D05FWT5XLA DATE [DATE] | 13:58 Success DELIVERED…" at bounding box center [559, 265] width 1119 height 530
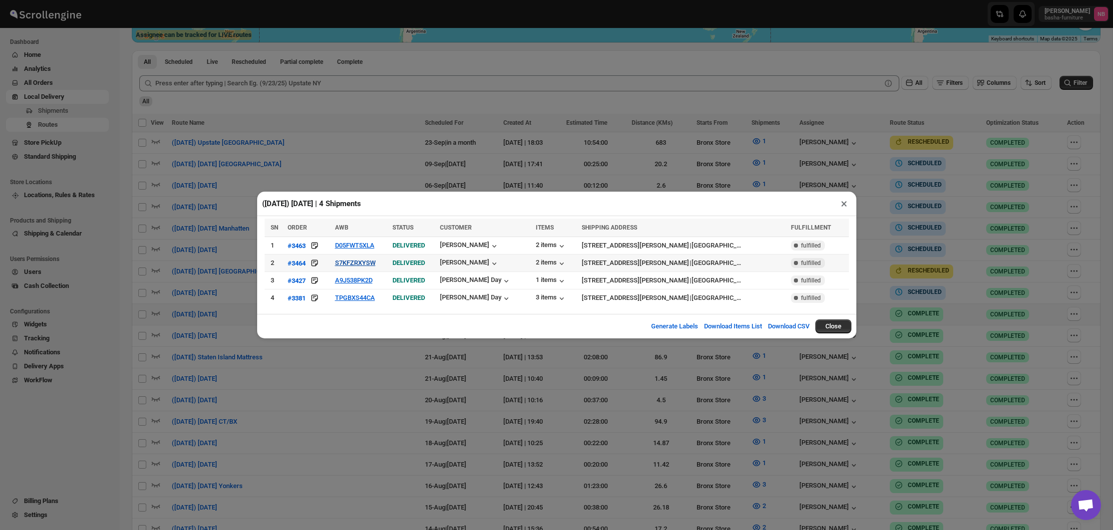
click at [350, 264] on button "S7KFZRXYSW" at bounding box center [355, 262] width 40 height 7
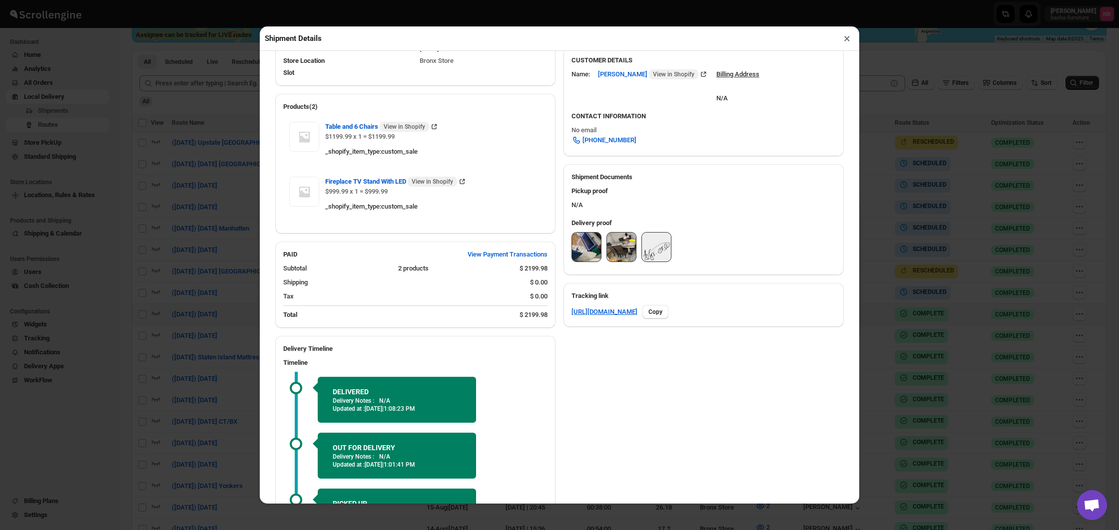
scroll to position [311, 0]
click at [578, 257] on img at bounding box center [586, 247] width 29 height 29
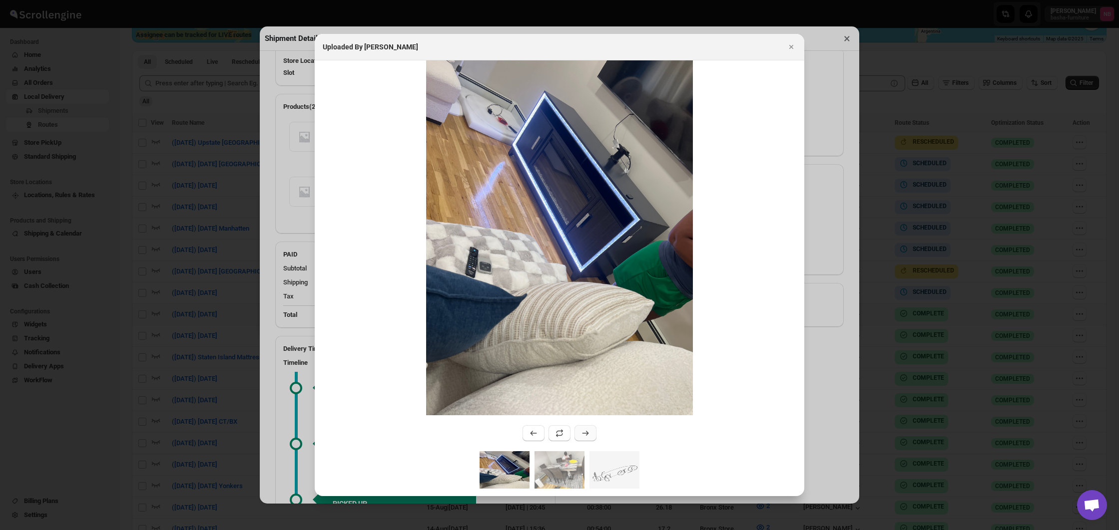
click at [587, 438] on icon ":r6et:" at bounding box center [585, 433] width 10 height 10
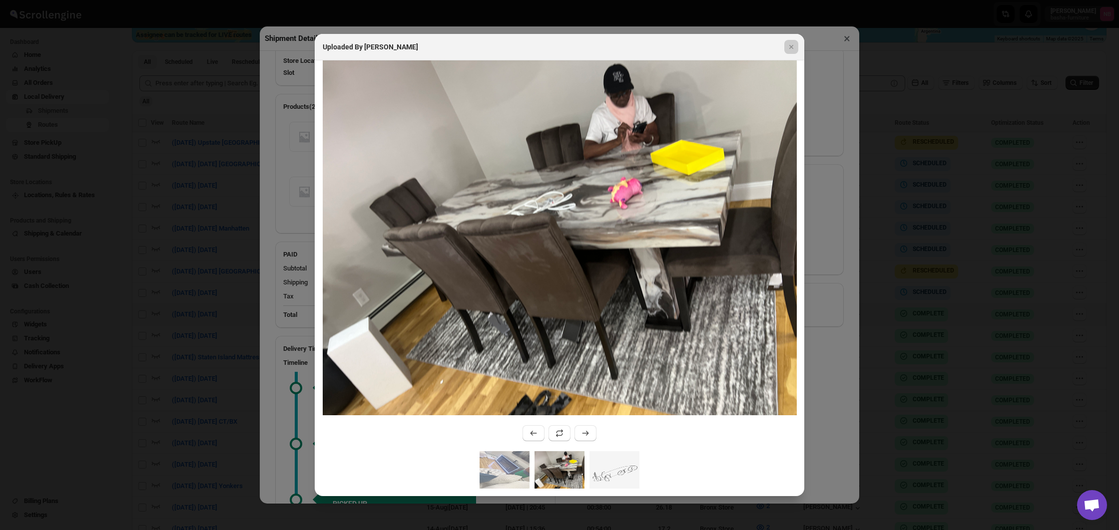
click at [224, 226] on div at bounding box center [559, 265] width 1119 height 530
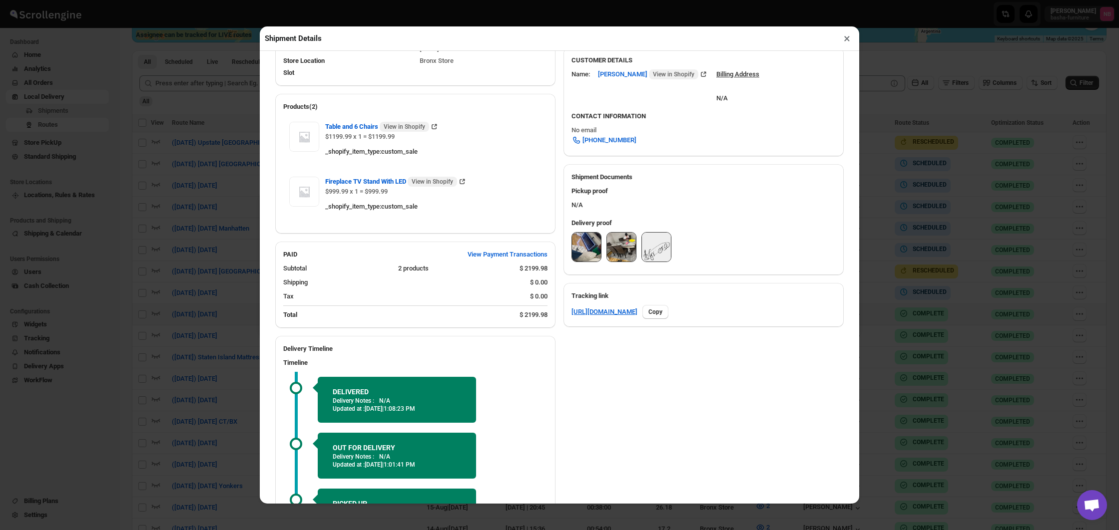
click at [225, 226] on div "Shipment Details × #3464 Awb : S7KFZRXYSW DATE [DATE] | 17:03 Success DELIVERED…" at bounding box center [559, 265] width 1119 height 530
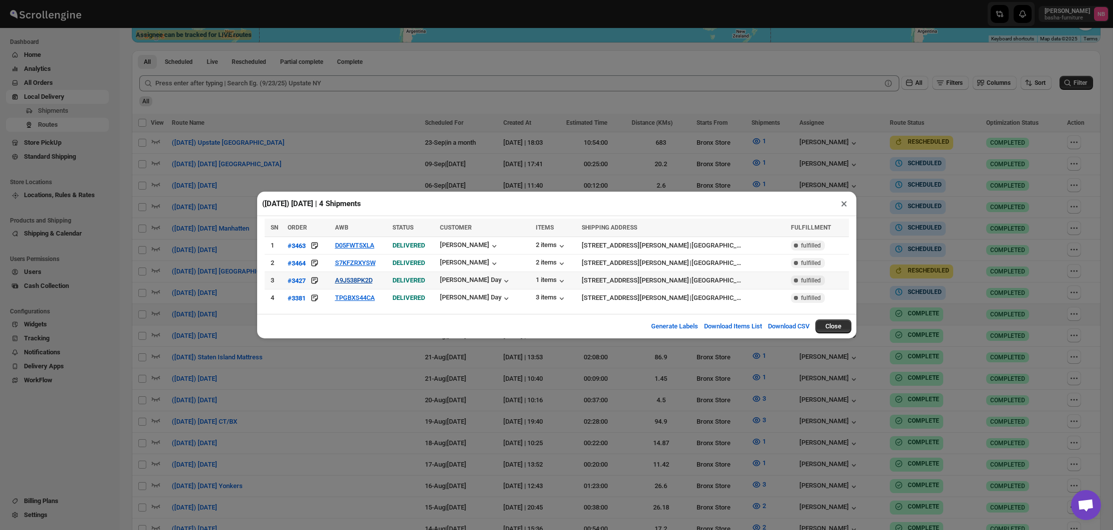
click at [348, 282] on button "A9J538PK2D" at bounding box center [353, 280] width 37 height 7
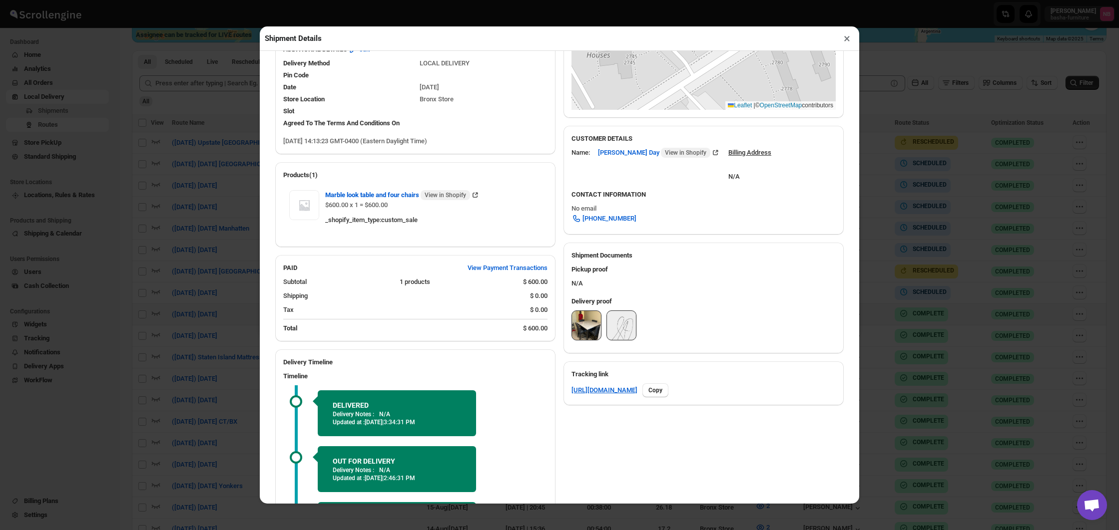
scroll to position [234, 0]
click at [581, 332] on img at bounding box center [586, 324] width 29 height 29
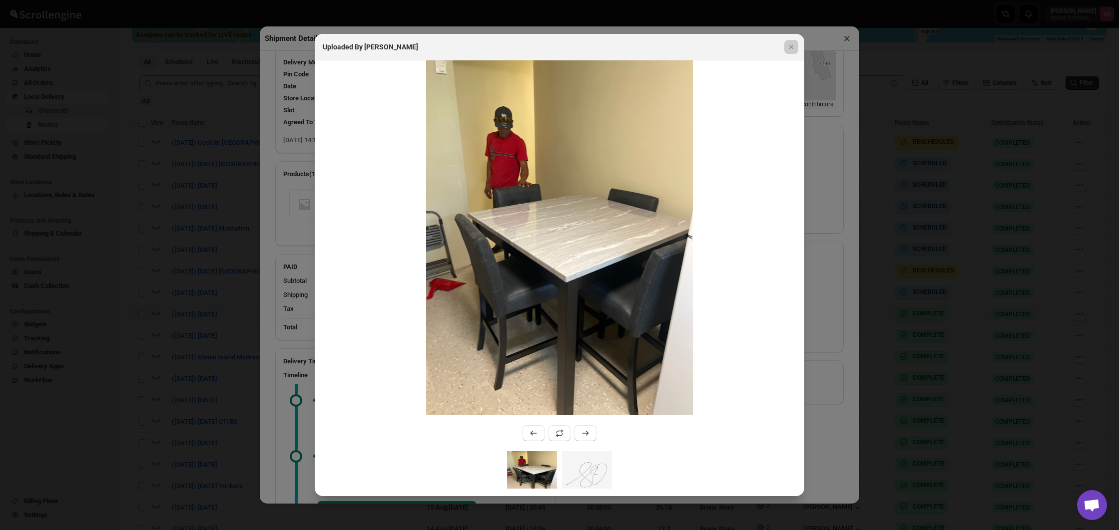
click at [174, 244] on div at bounding box center [559, 265] width 1119 height 530
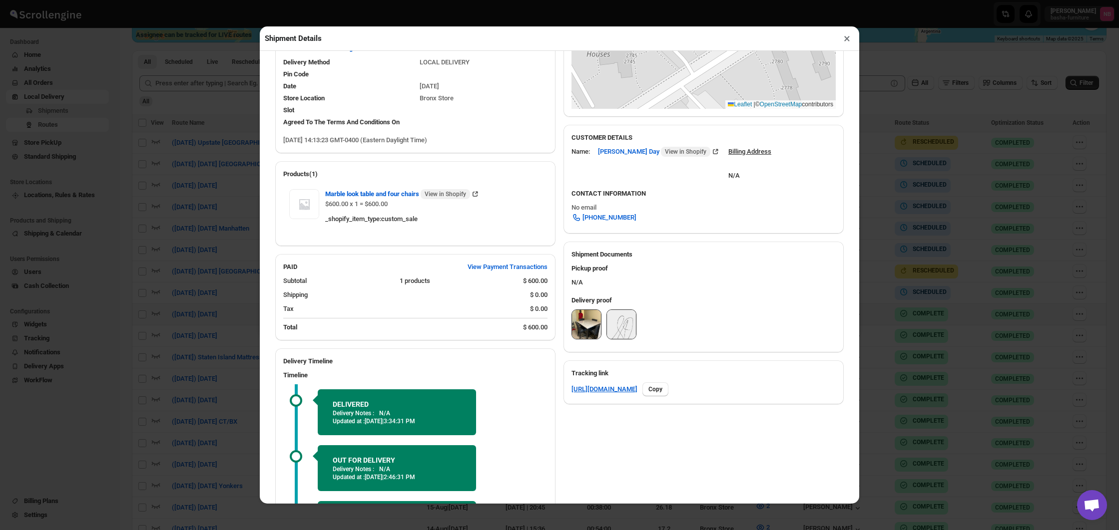
click at [174, 244] on div "Shipment Details × #3427 Awb : A9J538PK2D DATE [DATE] | 14:13 Success DELIVERED…" at bounding box center [559, 265] width 1119 height 530
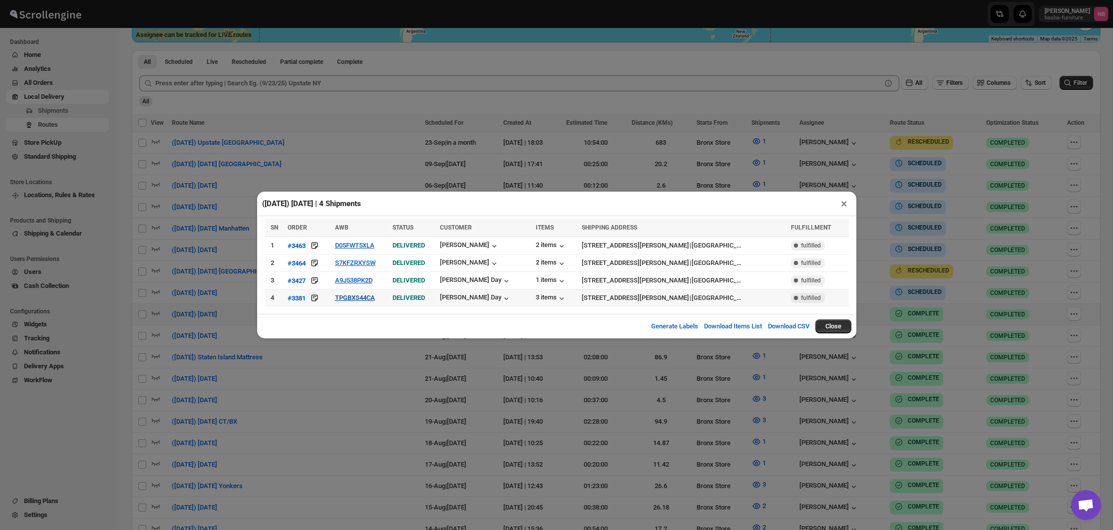
click at [373, 295] on button "TPGBXS44CA" at bounding box center [355, 297] width 40 height 7
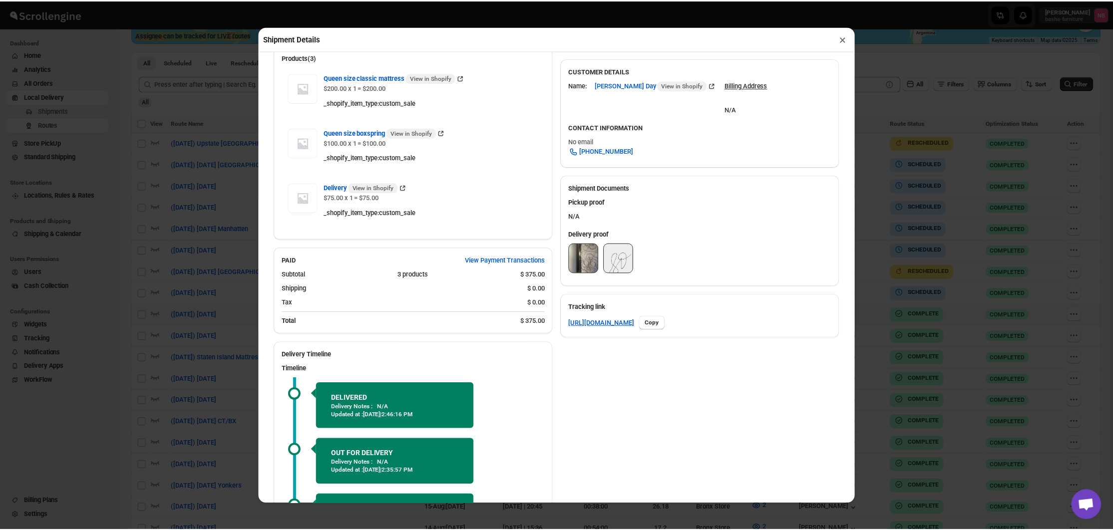
scroll to position [301, 0]
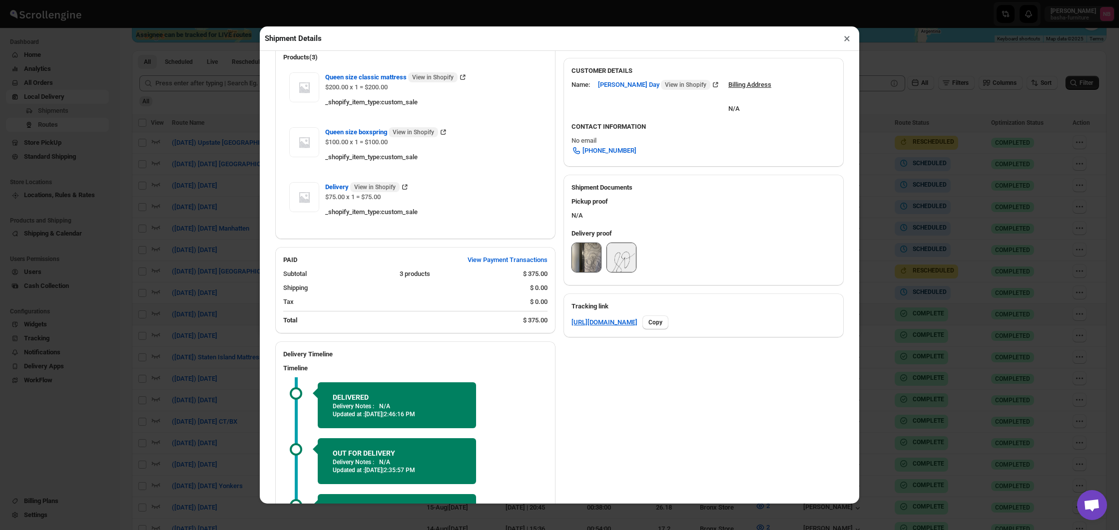
click at [585, 260] on img at bounding box center [586, 257] width 29 height 29
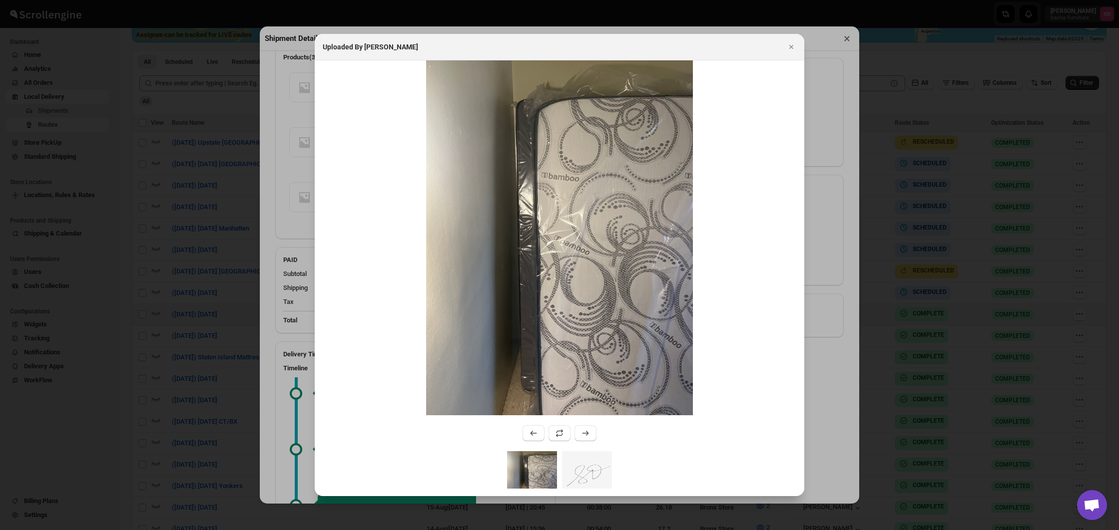
drag, startPoint x: 13, startPoint y: 184, endPoint x: 37, endPoint y: 186, distance: 24.5
click at [13, 184] on div at bounding box center [559, 265] width 1119 height 530
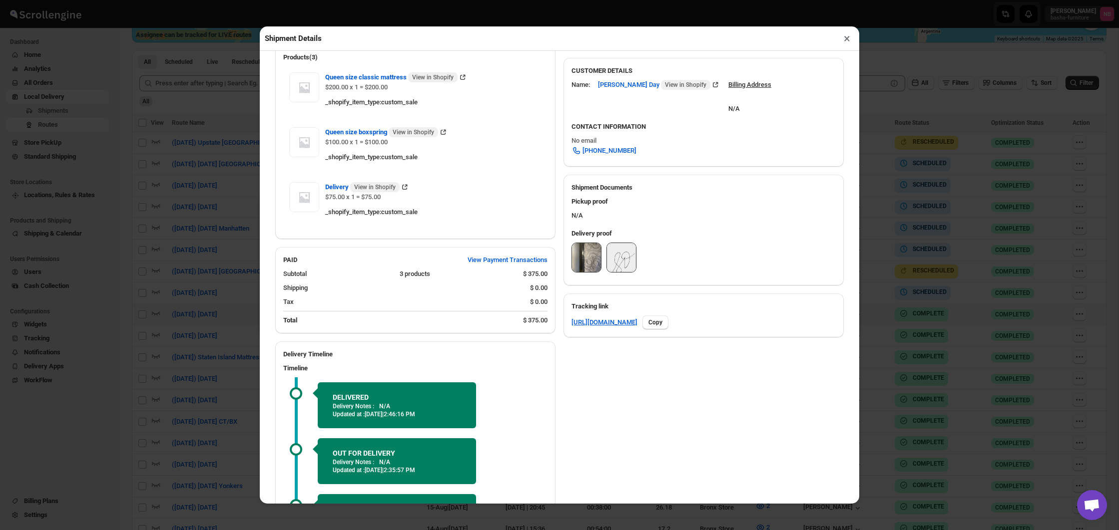
click at [54, 190] on div "Shipment Details × #3381 Awb : TPGBXS44CA DATE [DATE] | 18:12 Success DELIVERED…" at bounding box center [559, 265] width 1119 height 530
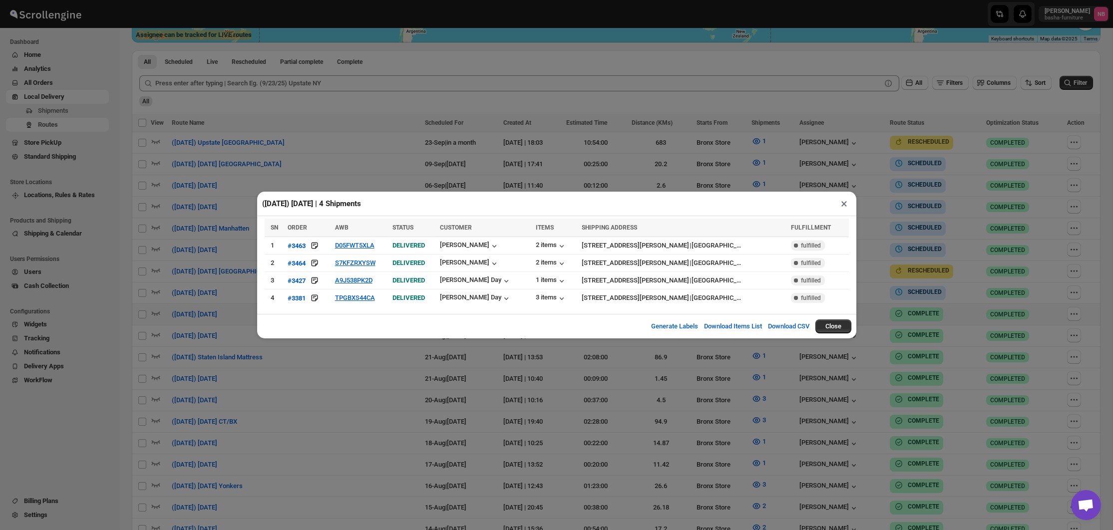
click at [53, 190] on div "([DATE]) [DATE] | 4 Shipments × SN ORDER AWB STATUS CUSTOMER ITEMS SHIPPING ADD…" at bounding box center [556, 265] width 1113 height 530
